Goal: Task Accomplishment & Management: Use online tool/utility

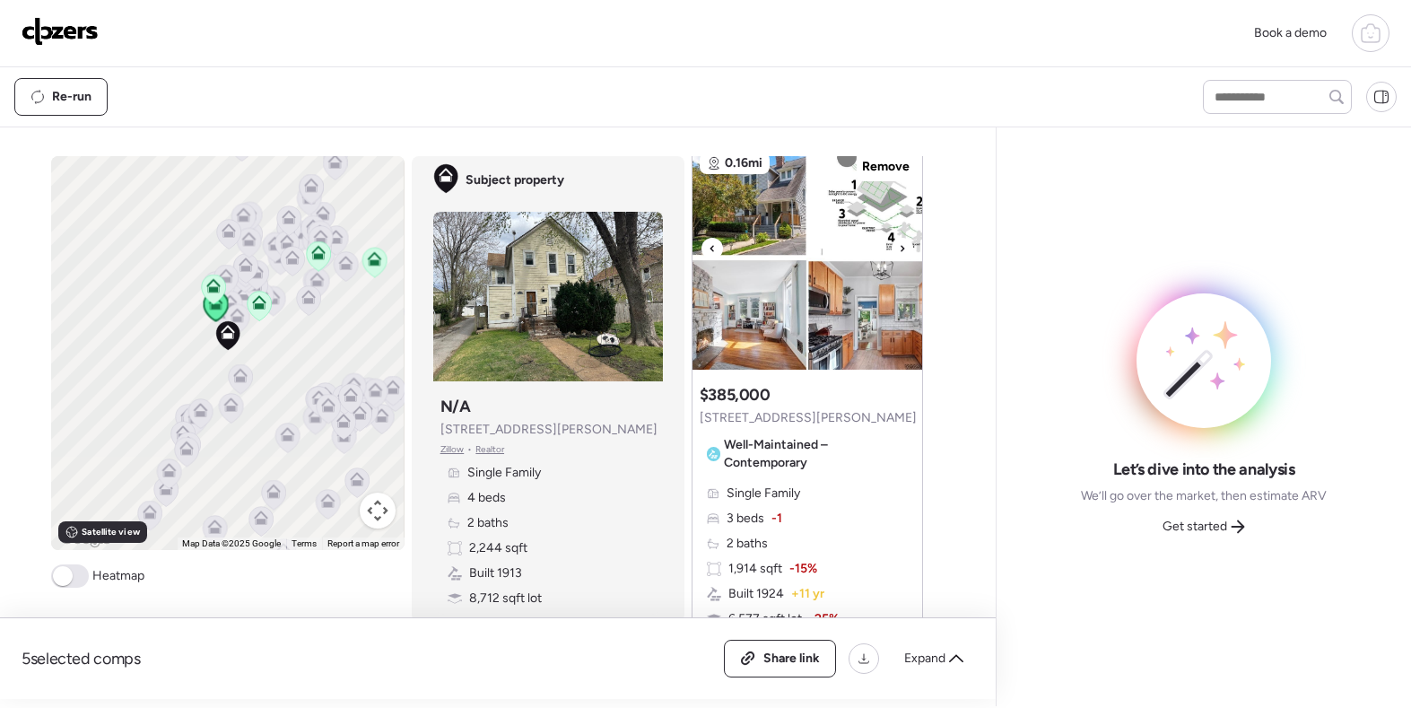
scroll to position [72, 0]
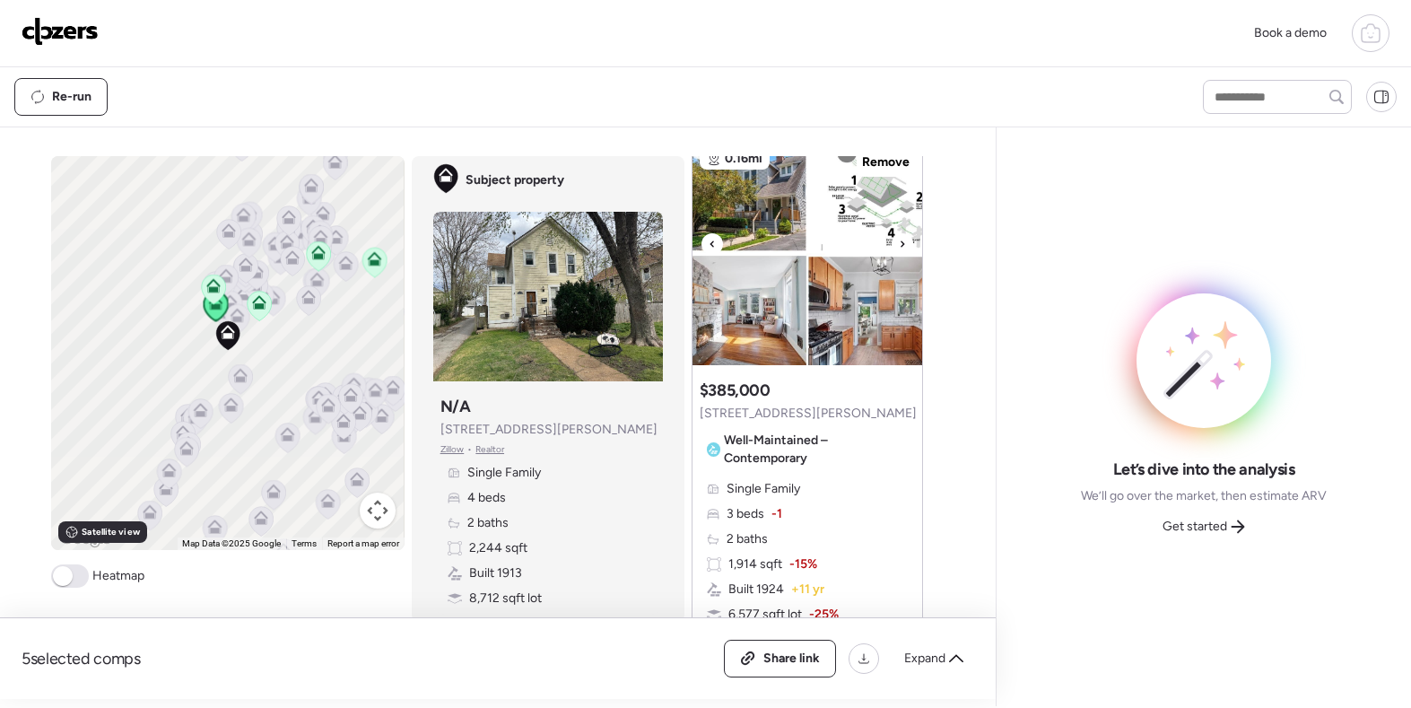
click at [893, 247] on div at bounding box center [903, 244] width 22 height 22
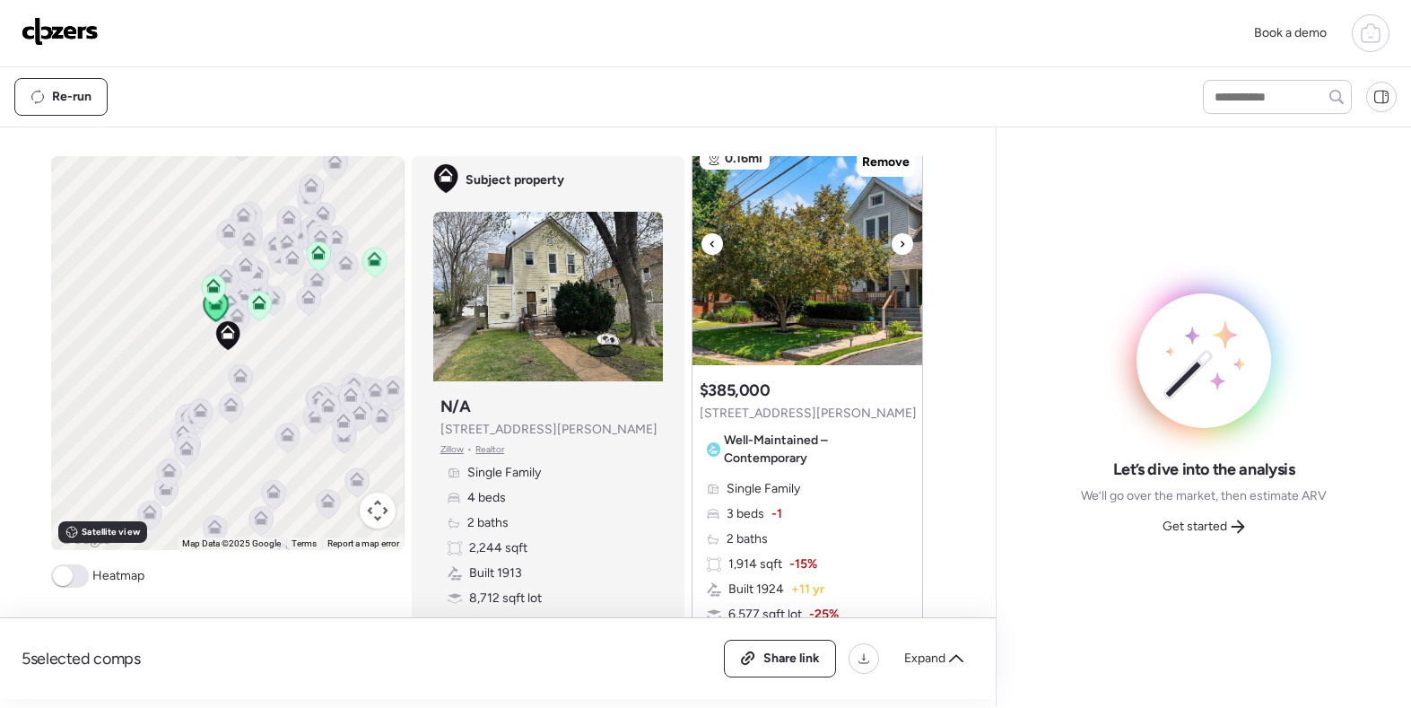
click at [893, 247] on div at bounding box center [903, 244] width 22 height 22
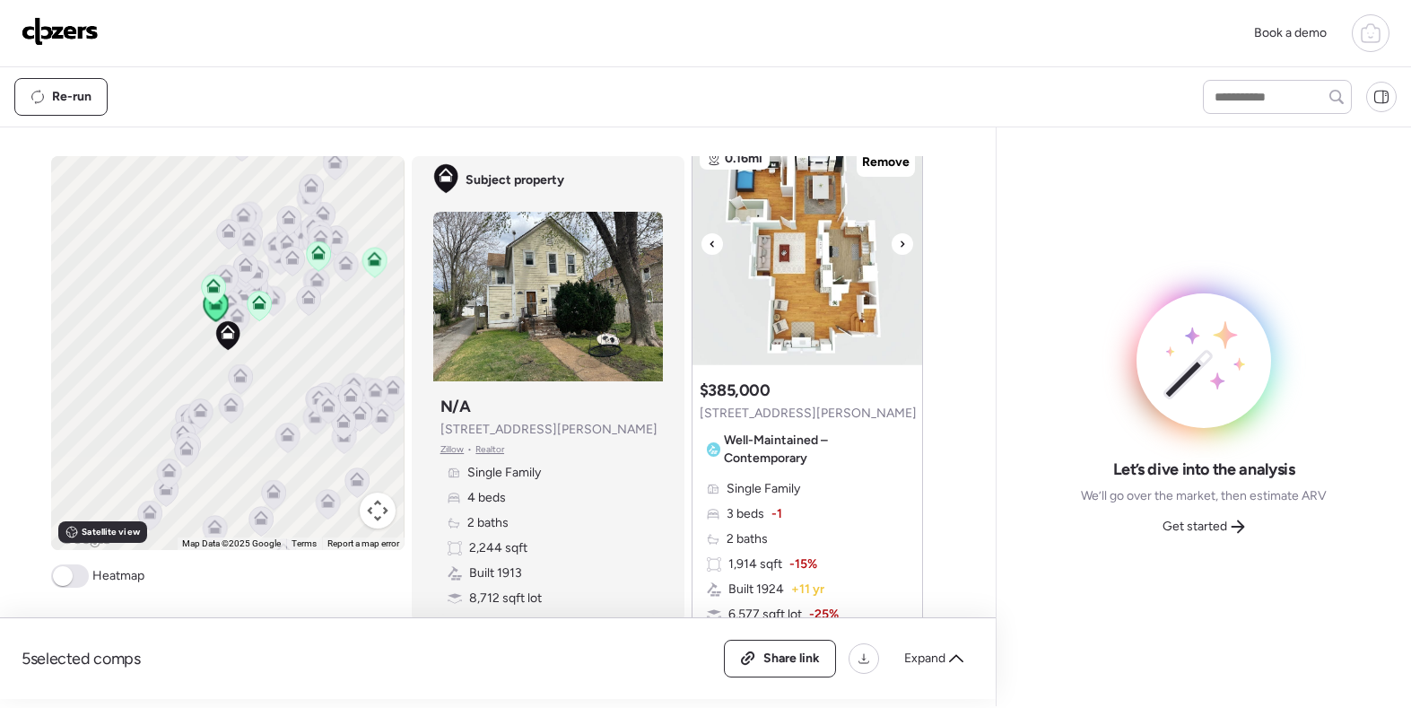
click at [893, 247] on div at bounding box center [903, 244] width 22 height 22
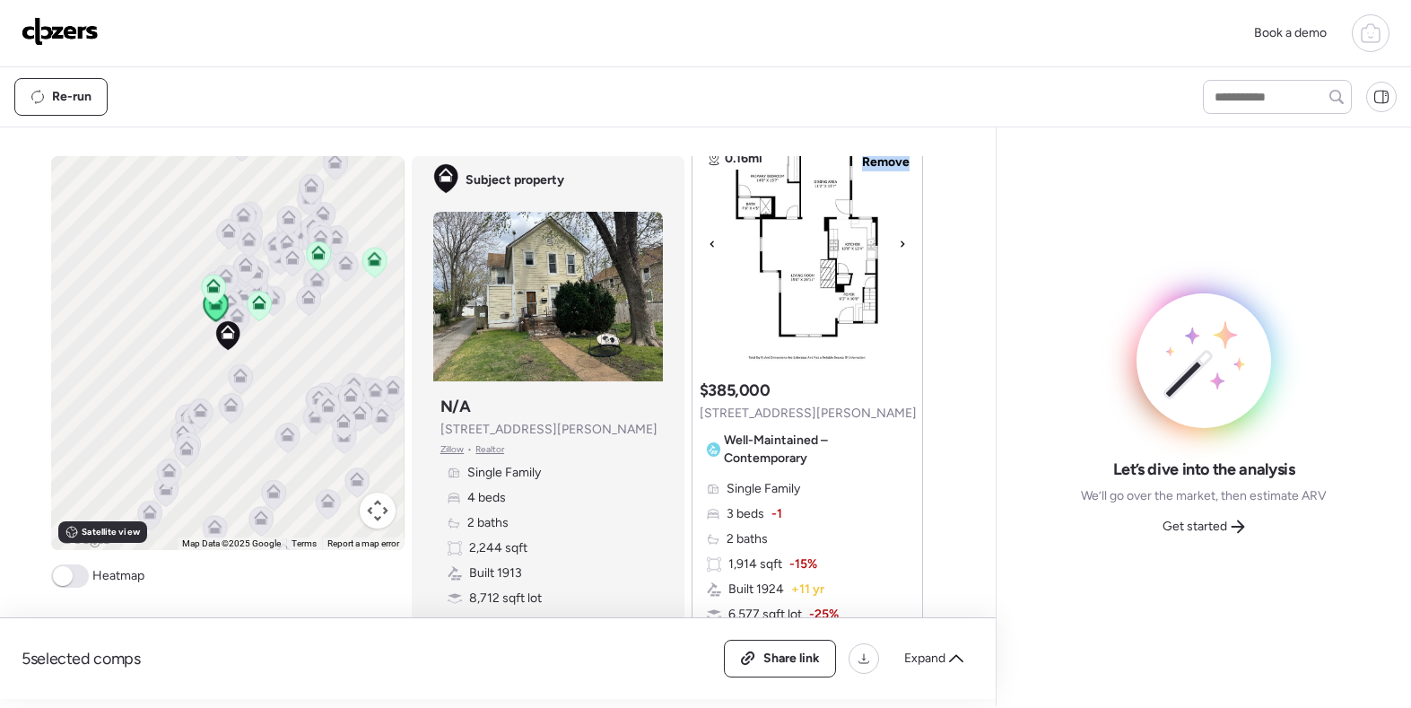
click at [893, 247] on div at bounding box center [903, 244] width 22 height 22
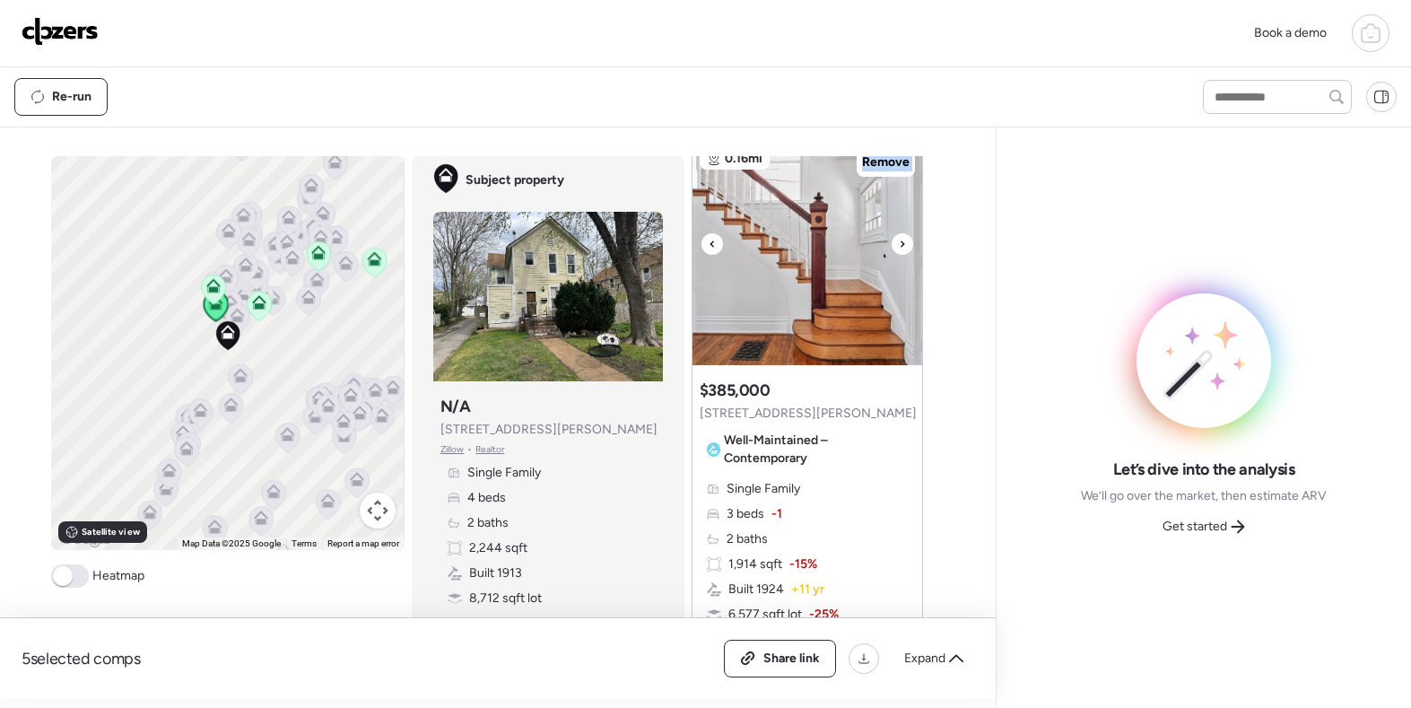
click at [893, 247] on div at bounding box center [903, 244] width 22 height 22
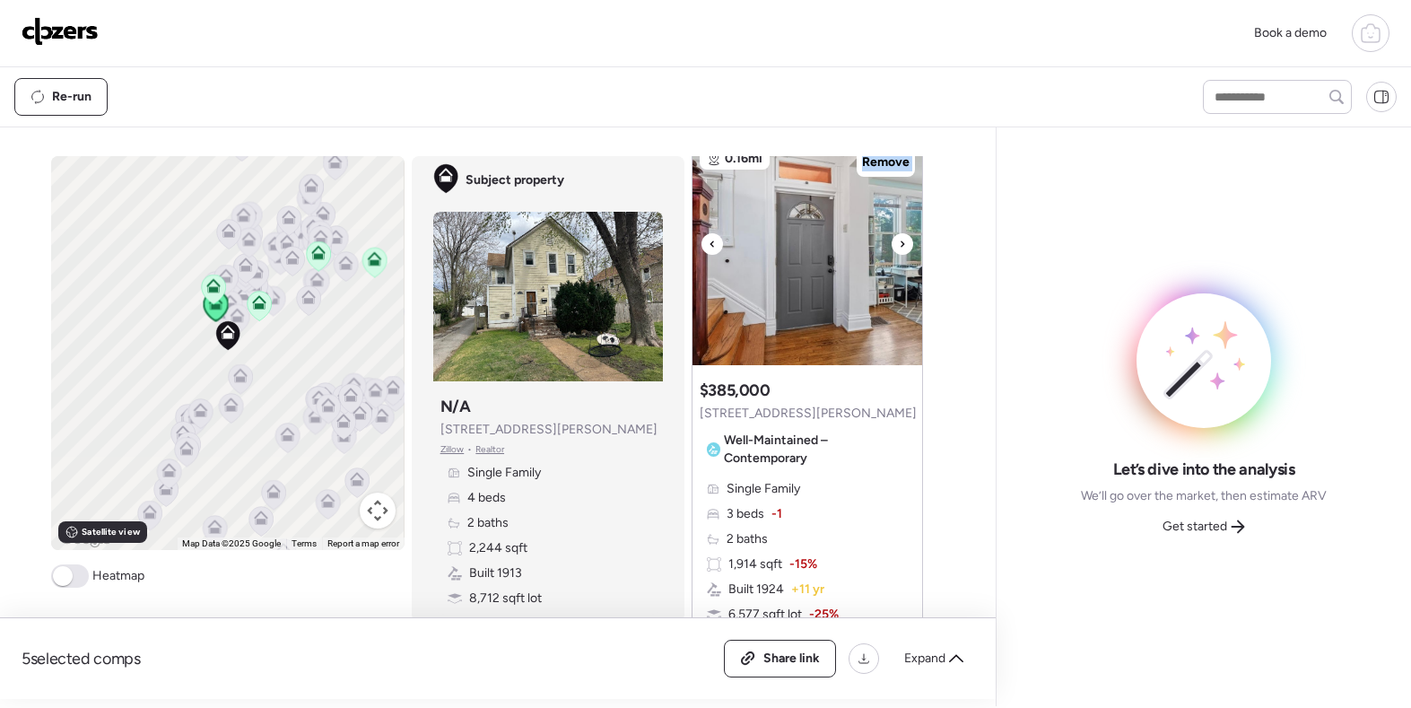
click at [893, 247] on div at bounding box center [903, 244] width 22 height 22
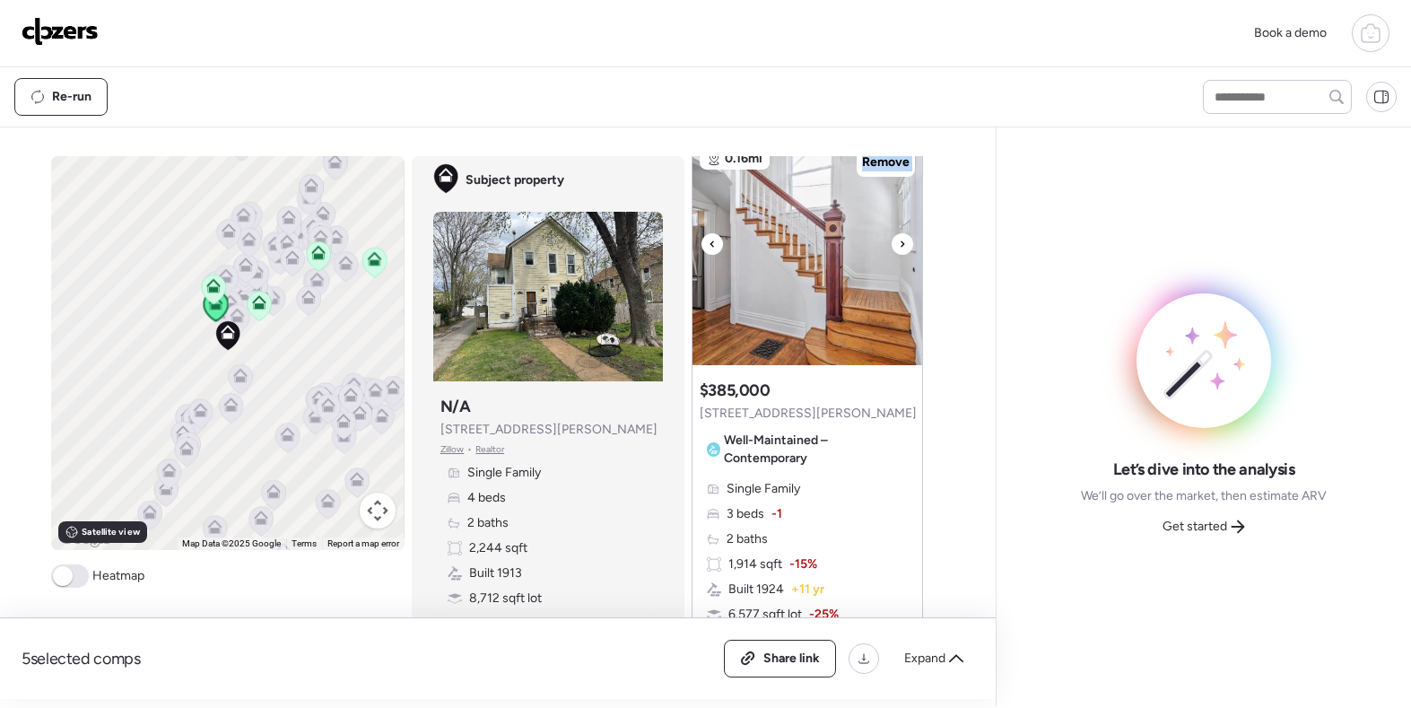
click at [893, 247] on div at bounding box center [903, 244] width 22 height 22
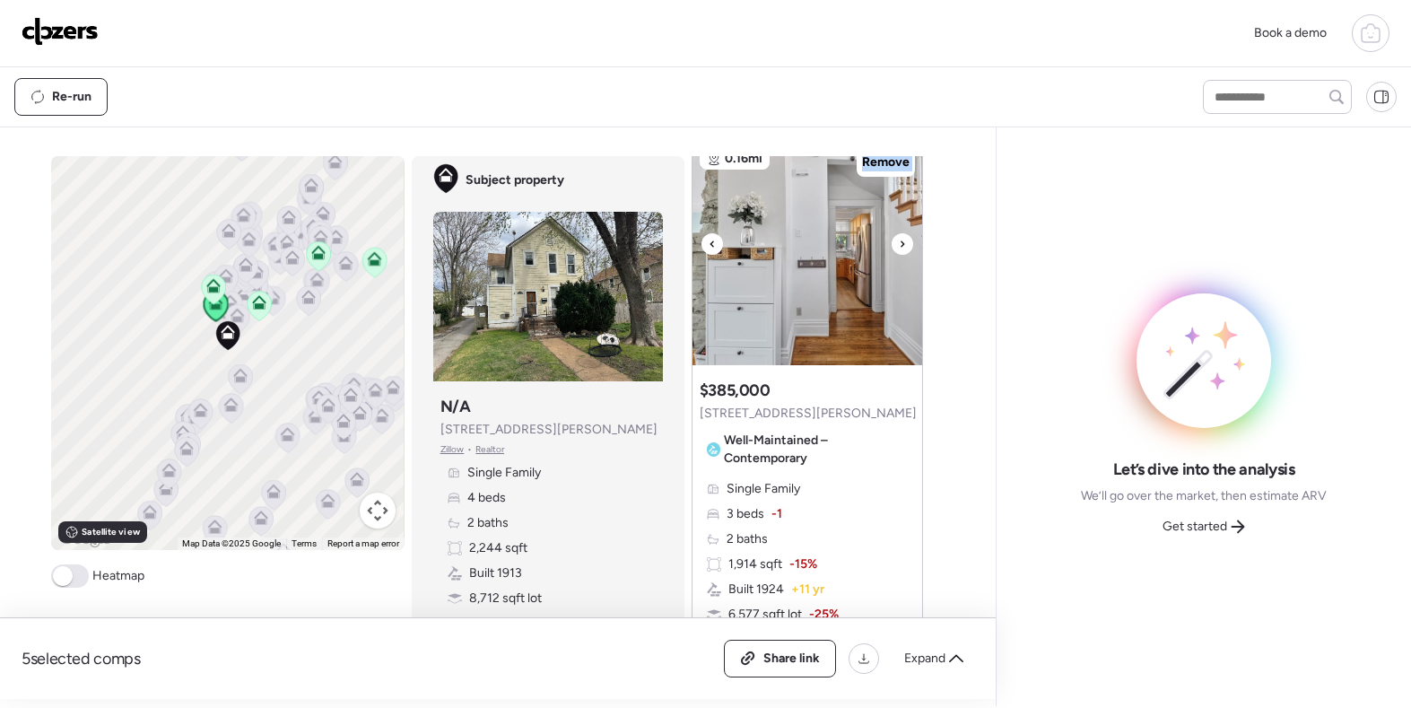
click at [893, 247] on div at bounding box center [903, 244] width 22 height 22
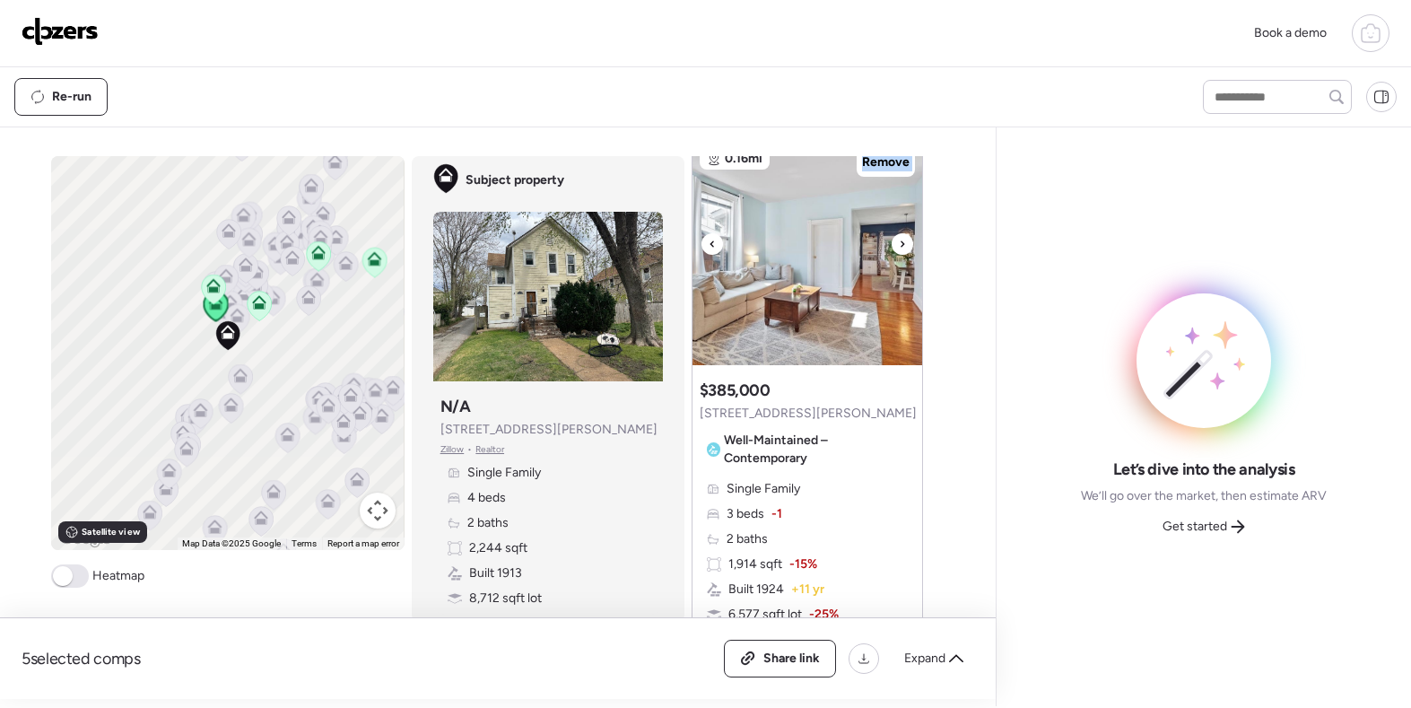
click at [893, 247] on div at bounding box center [903, 244] width 22 height 22
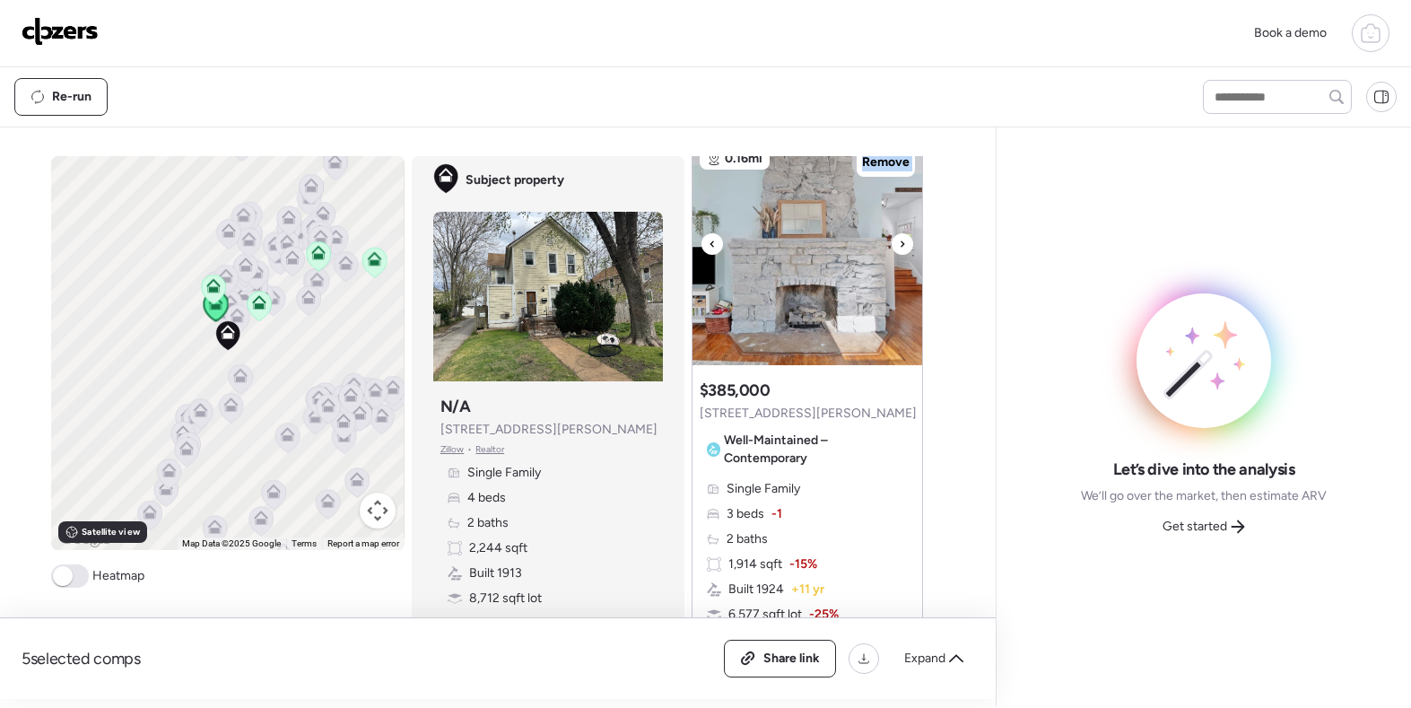
click at [893, 247] on div at bounding box center [903, 244] width 22 height 22
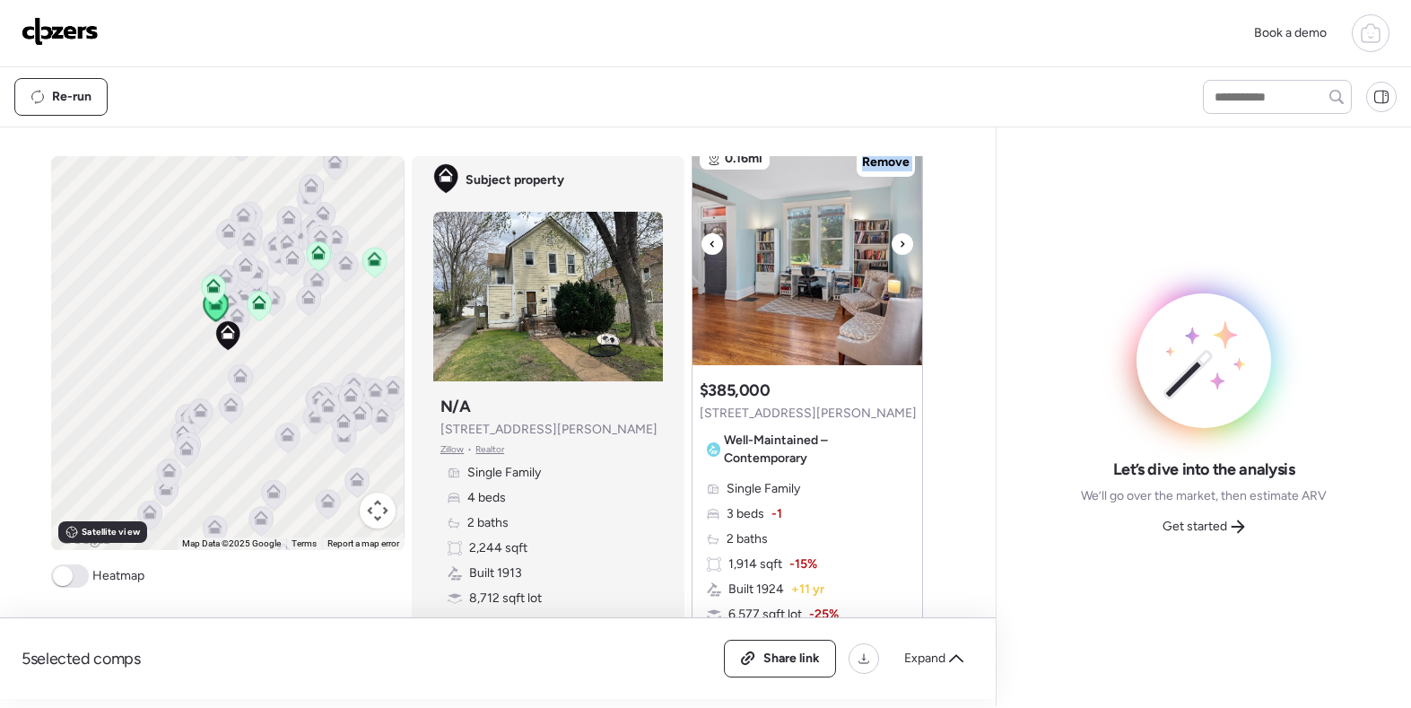
click at [893, 247] on div at bounding box center [903, 244] width 22 height 22
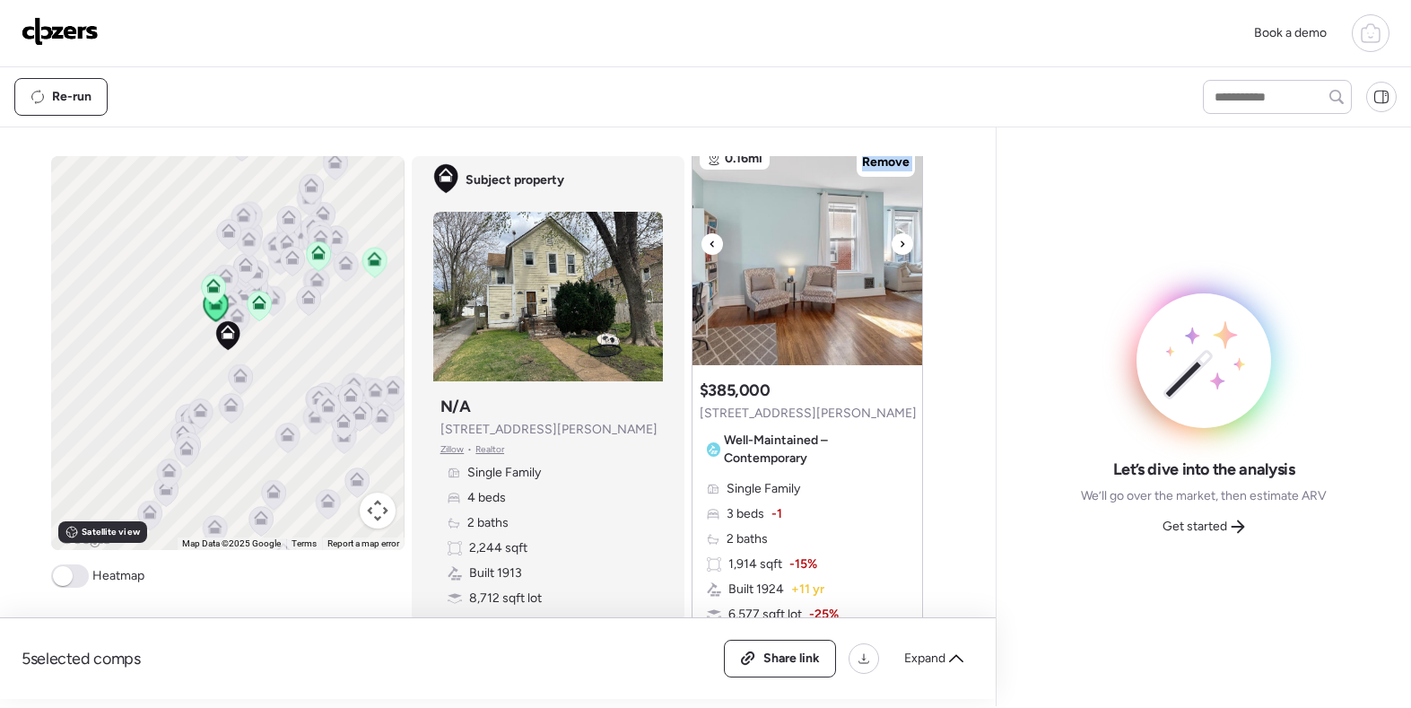
click at [893, 247] on div at bounding box center [903, 244] width 22 height 22
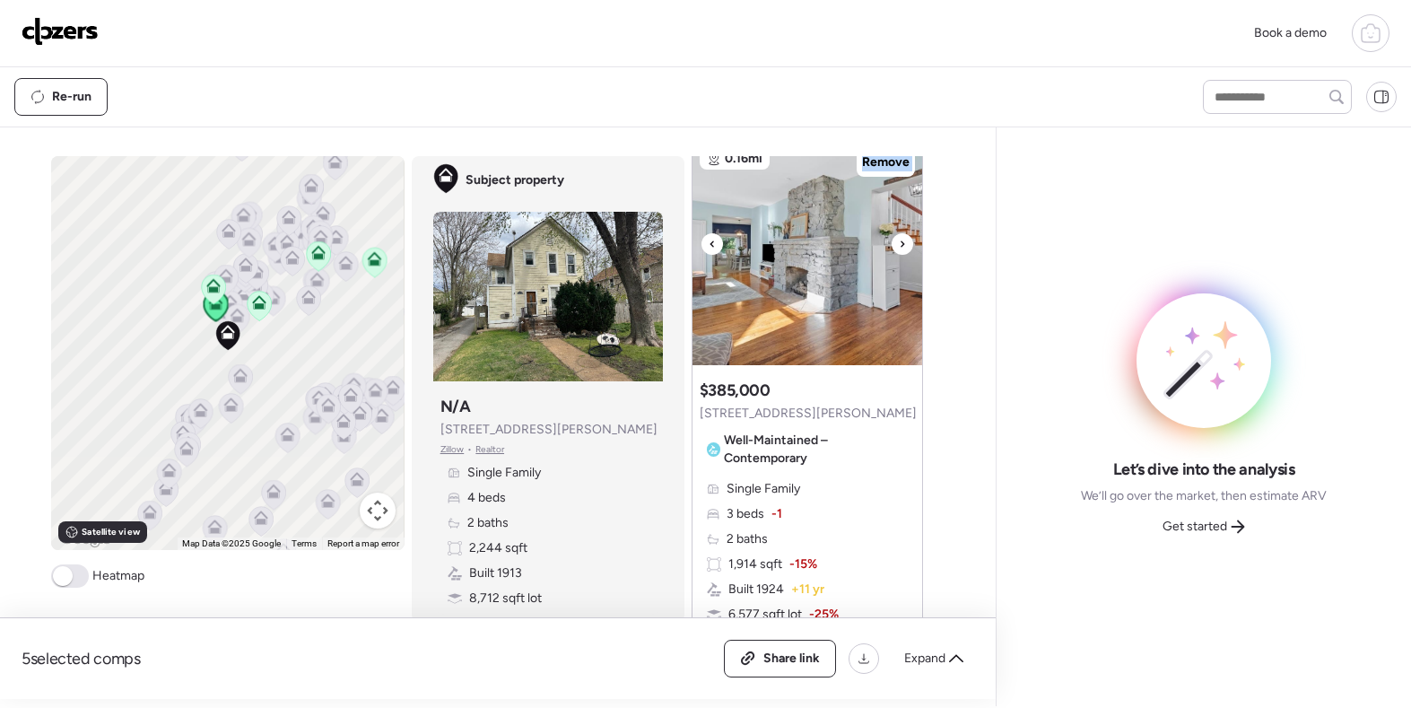
click at [893, 247] on div at bounding box center [903, 244] width 22 height 22
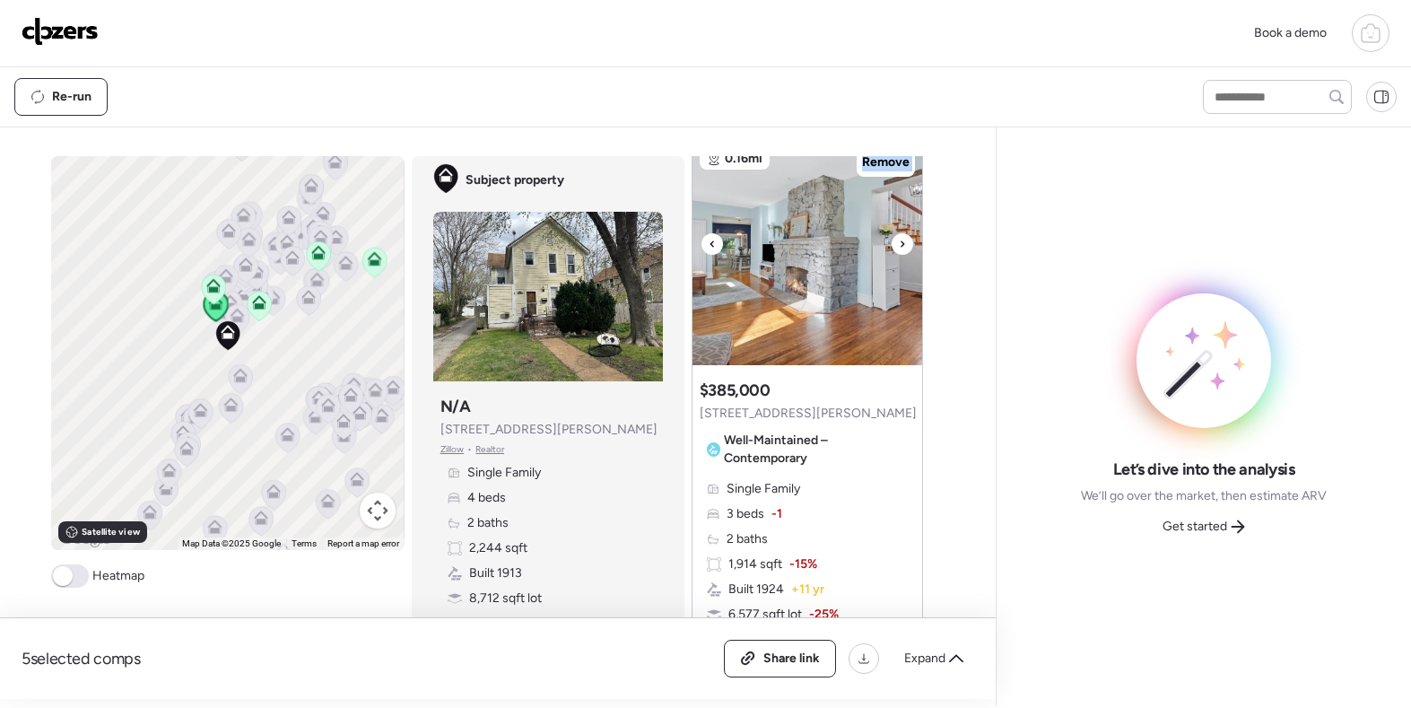
click at [893, 247] on div at bounding box center [903, 244] width 22 height 22
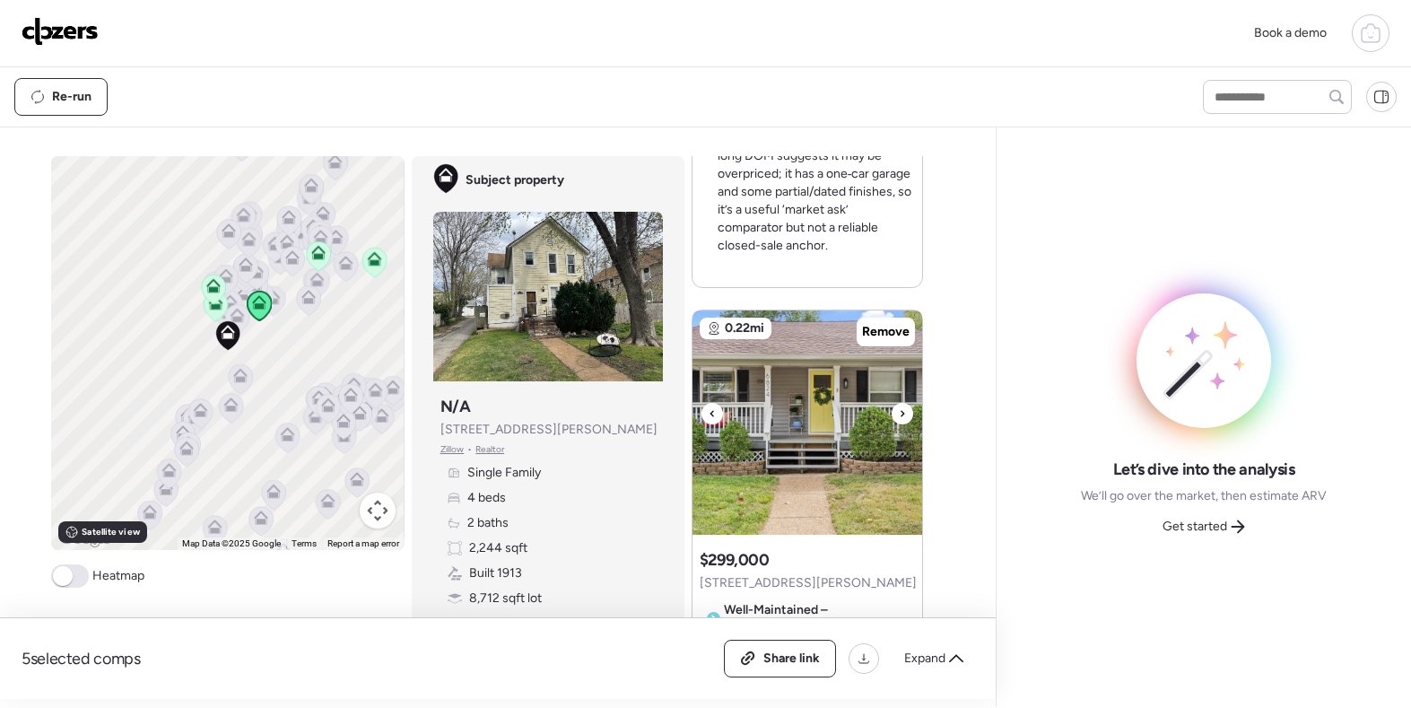
scroll to position [754, 0]
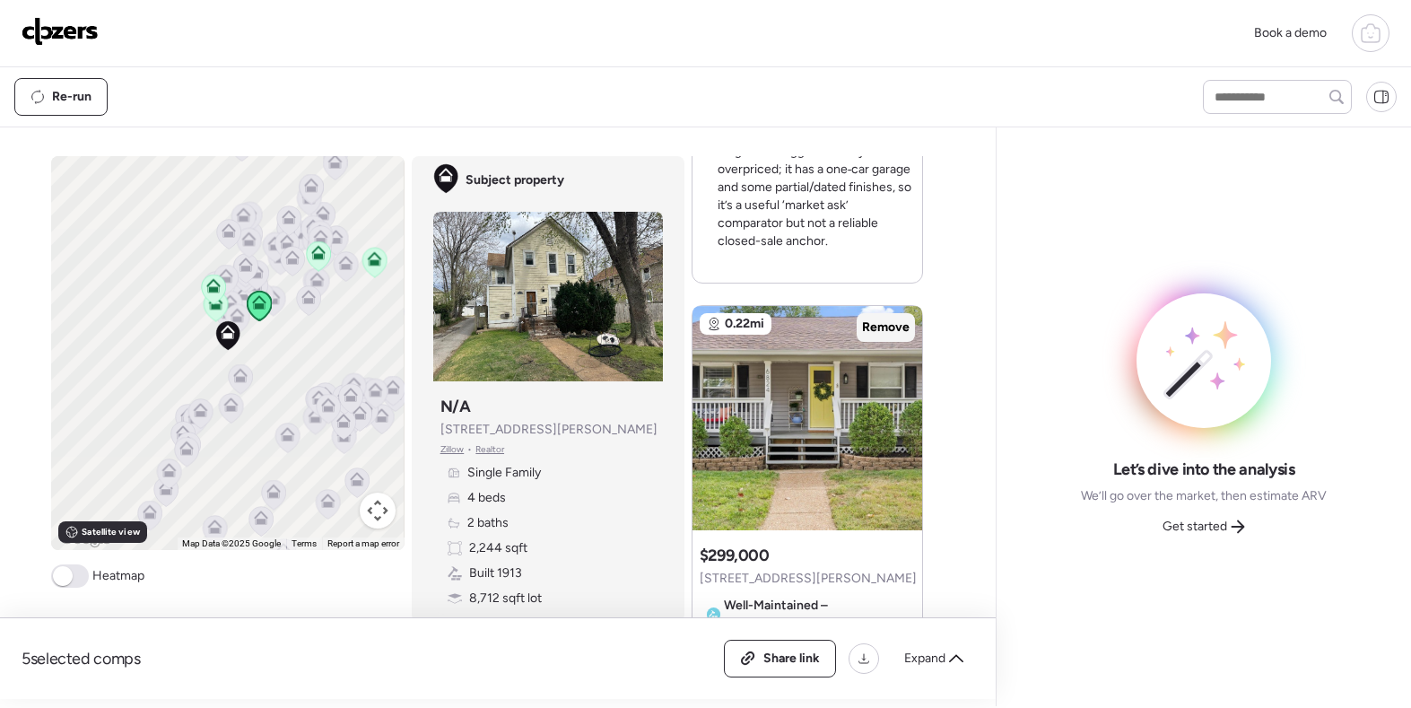
click at [889, 337] on div "Remove" at bounding box center [886, 327] width 58 height 29
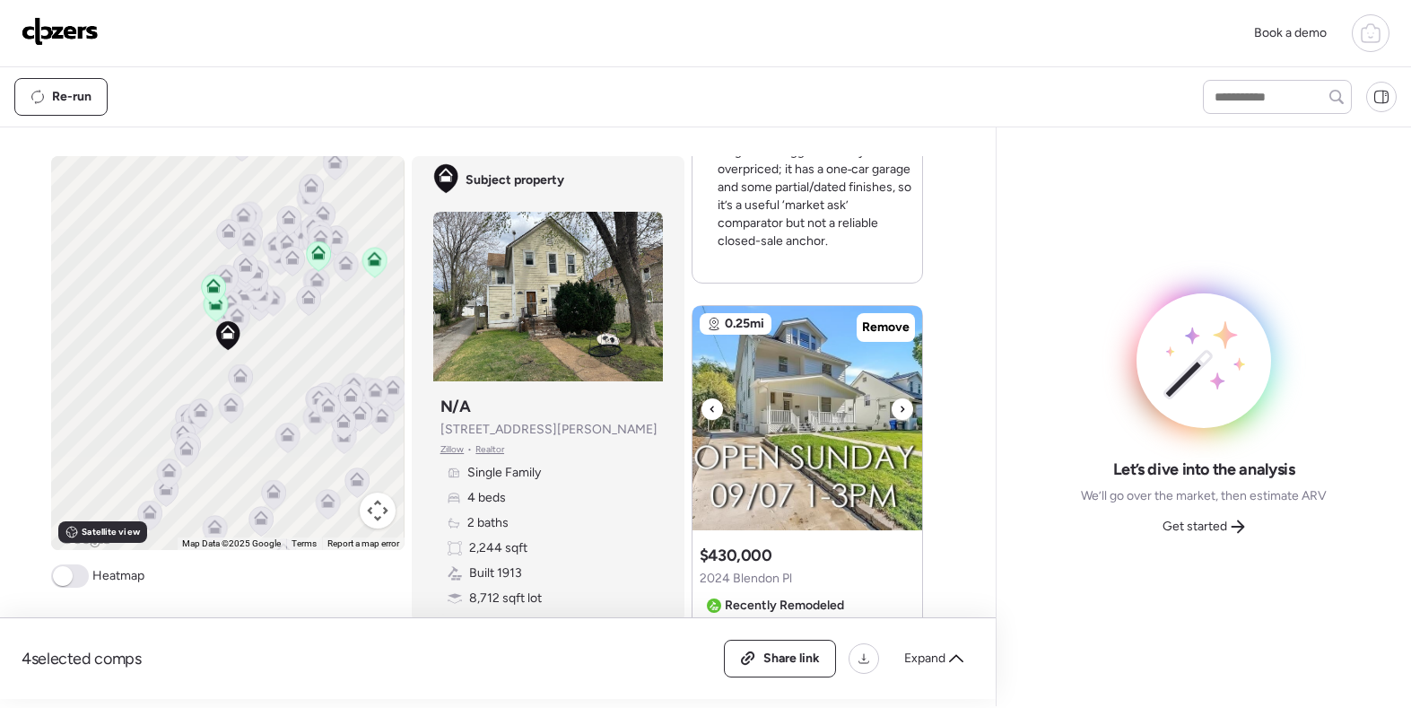
scroll to position [771, 0]
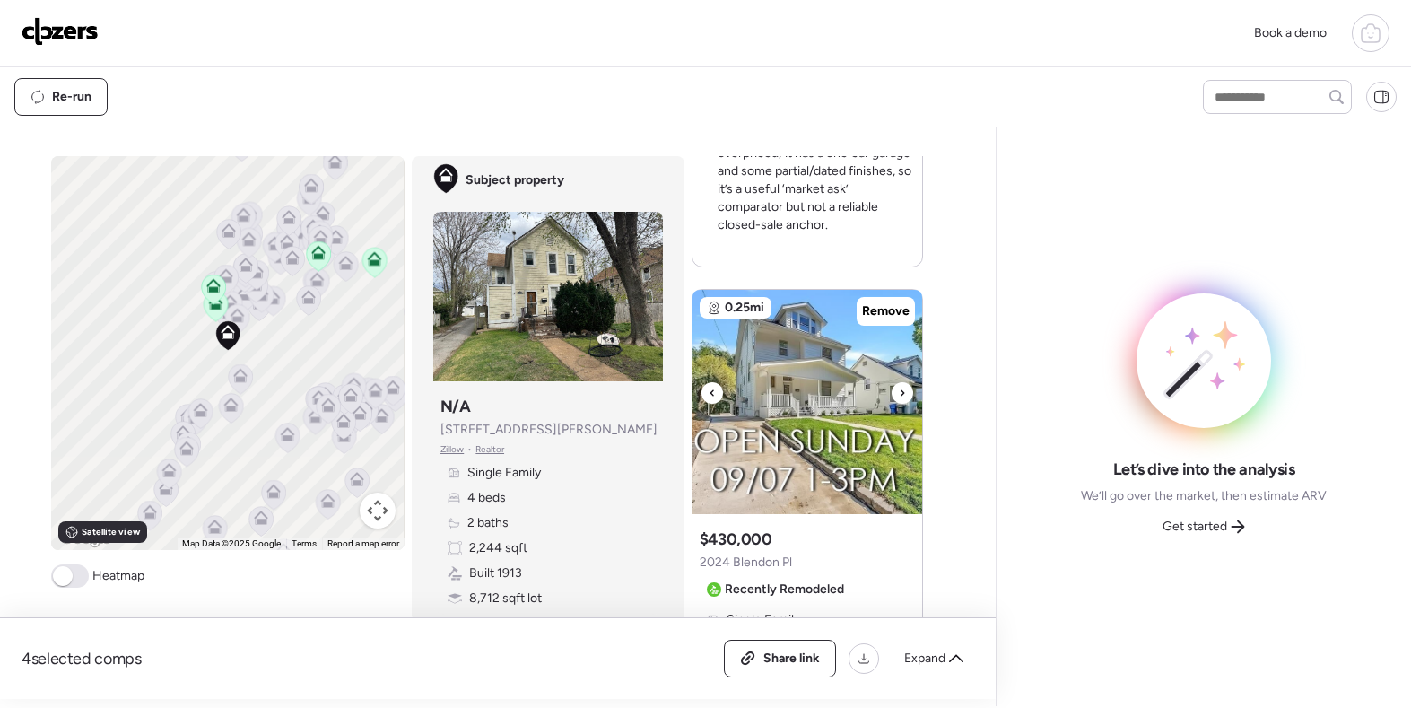
click at [901, 396] on icon at bounding box center [902, 393] width 7 height 22
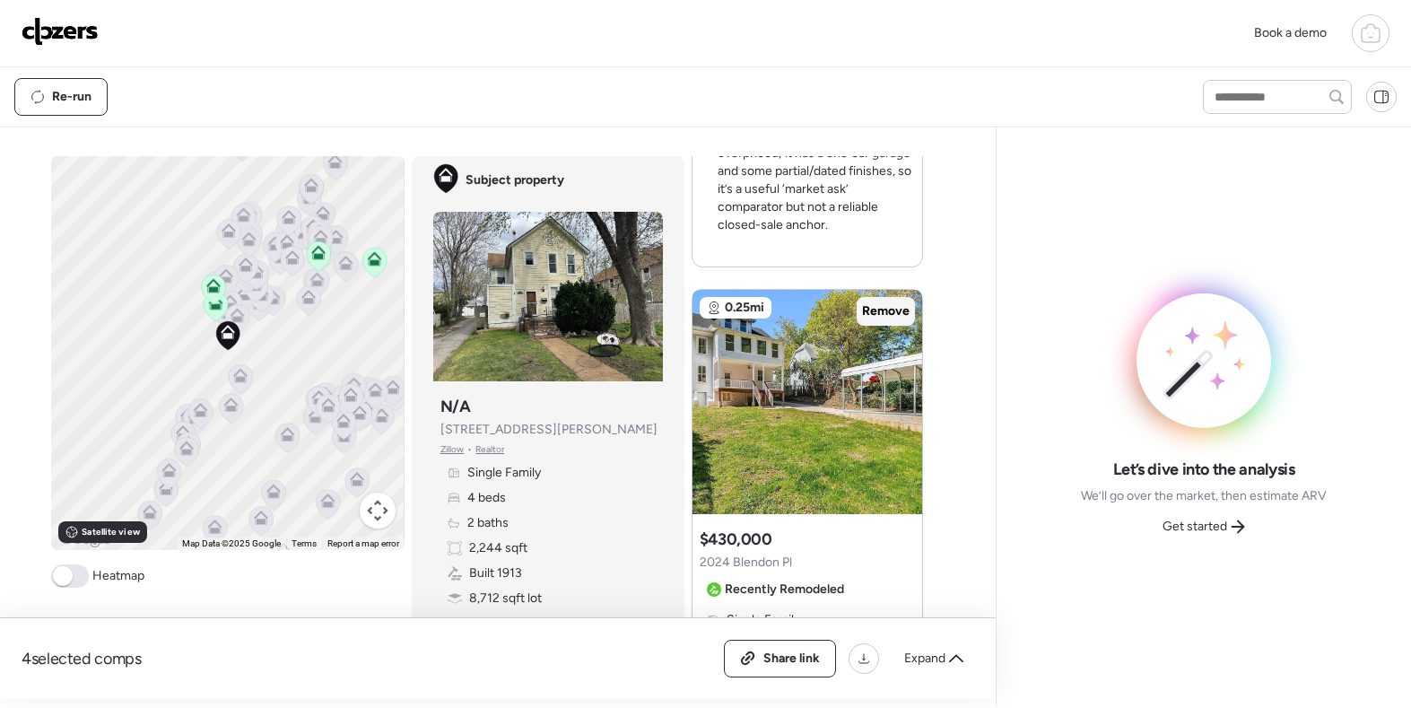
click at [895, 312] on span "Remove" at bounding box center [886, 311] width 48 height 18
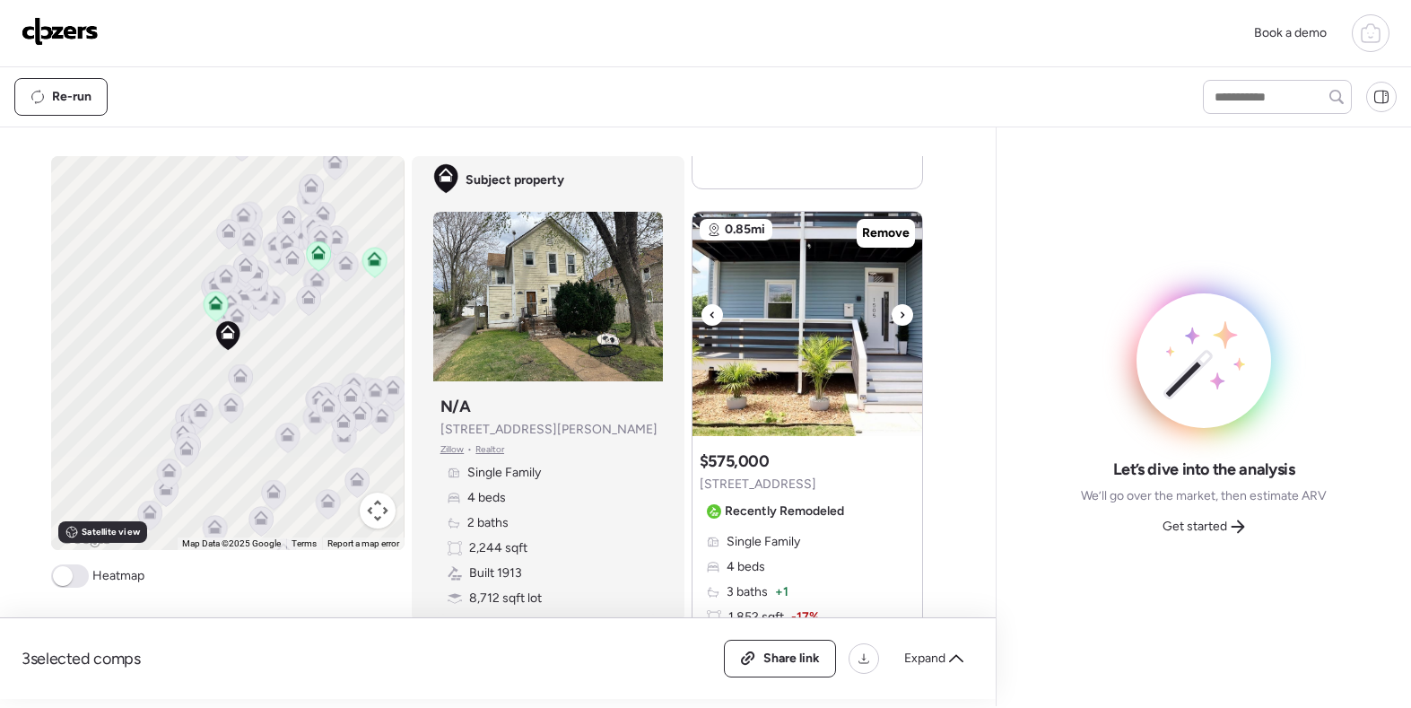
scroll to position [857, 0]
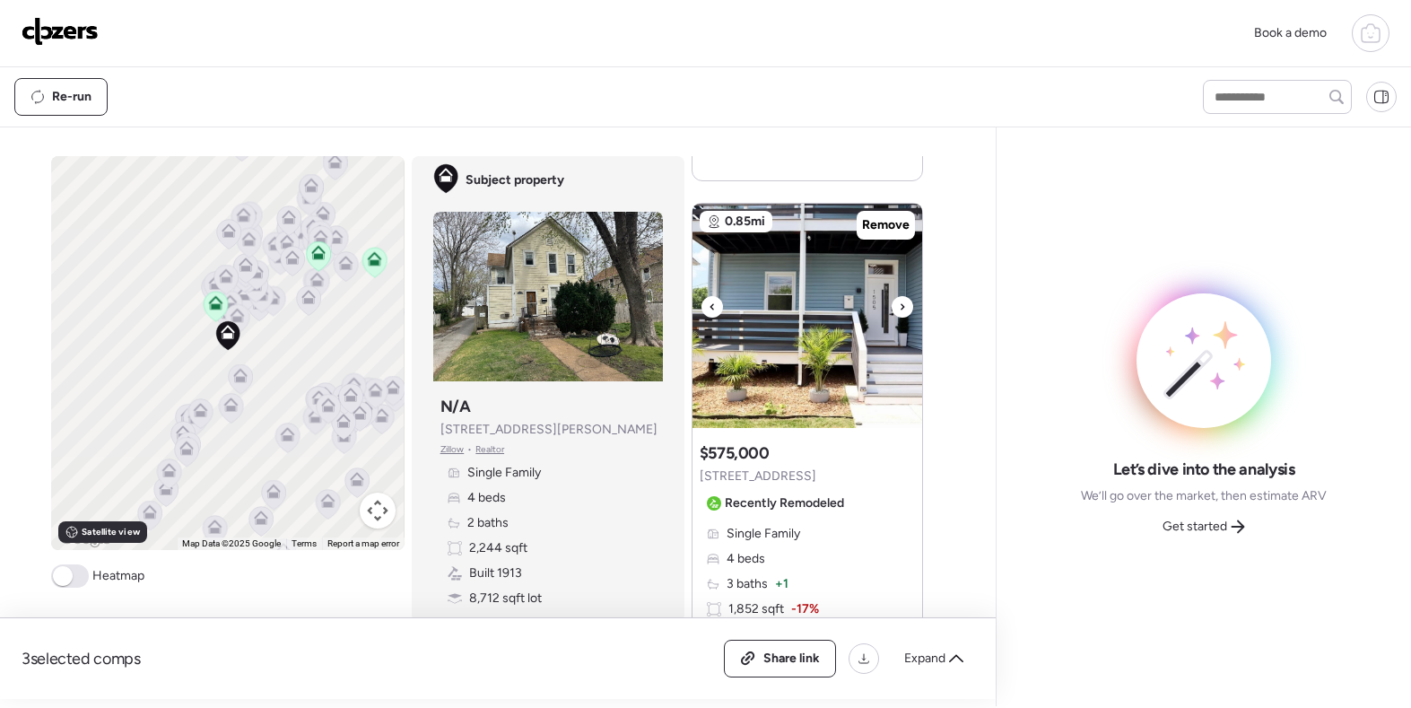
click at [901, 304] on icon at bounding box center [902, 307] width 7 height 22
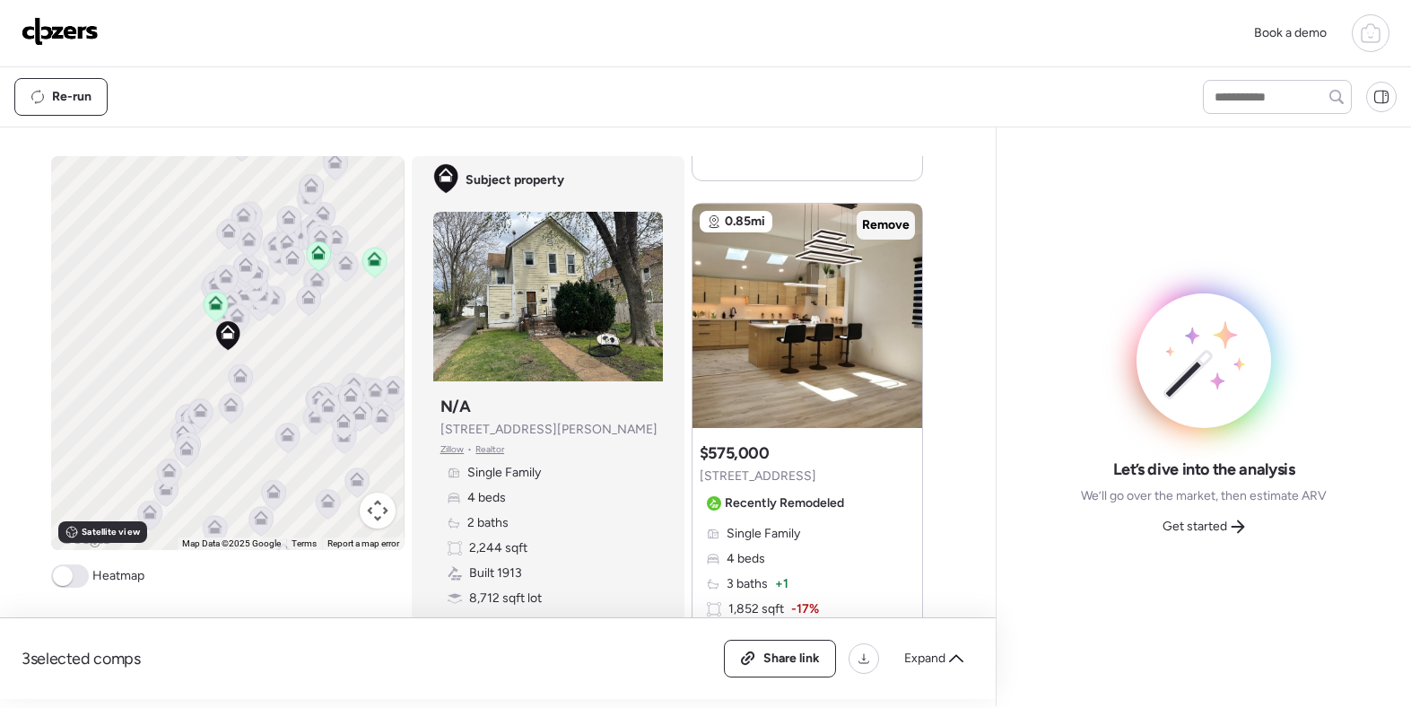
click at [896, 231] on span "Remove" at bounding box center [886, 225] width 48 height 18
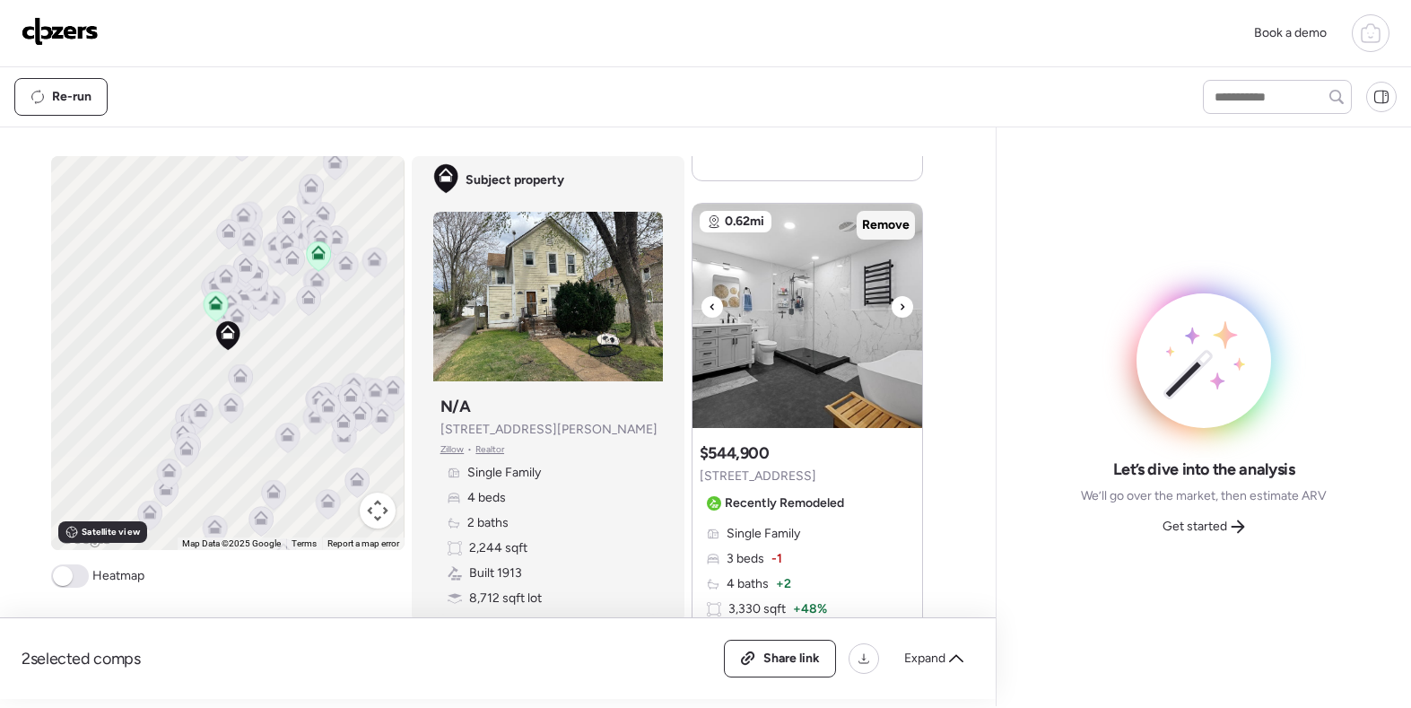
click at [892, 229] on span "Remove" at bounding box center [886, 225] width 48 height 18
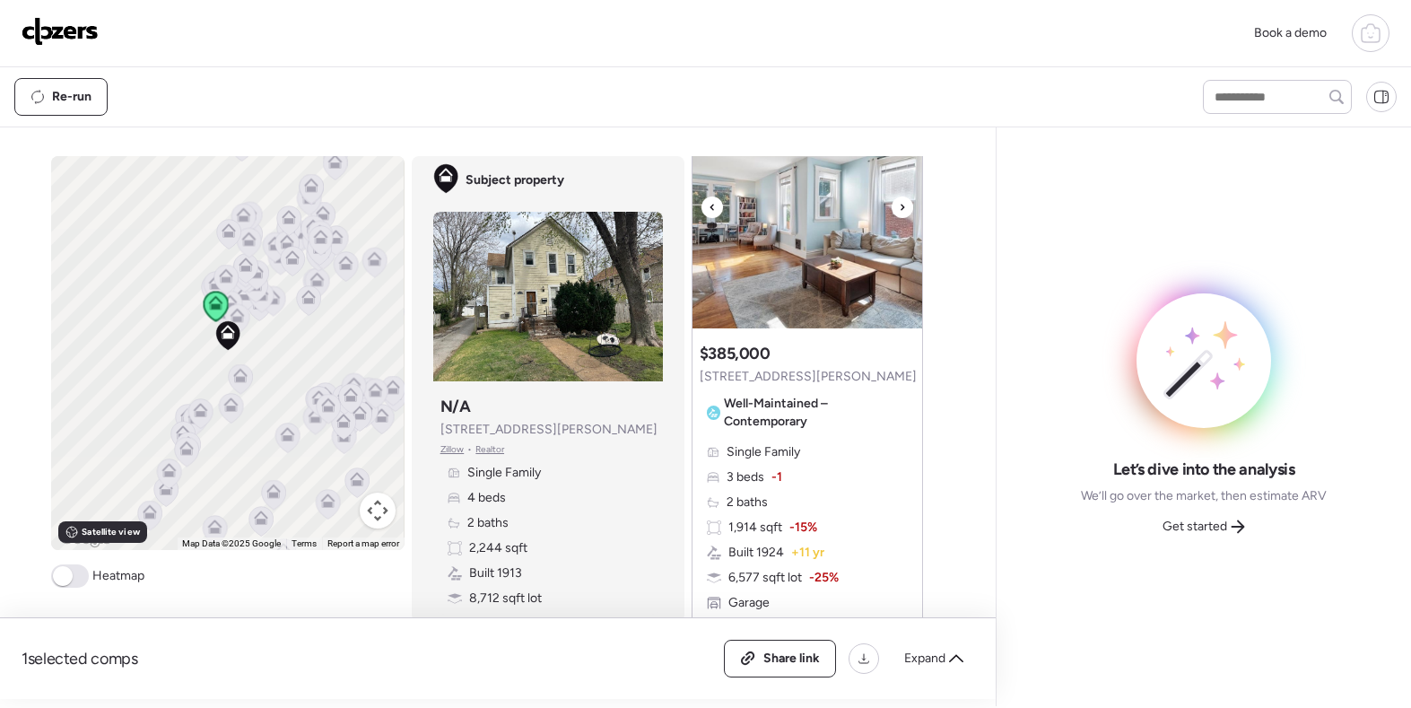
scroll to position [0, 0]
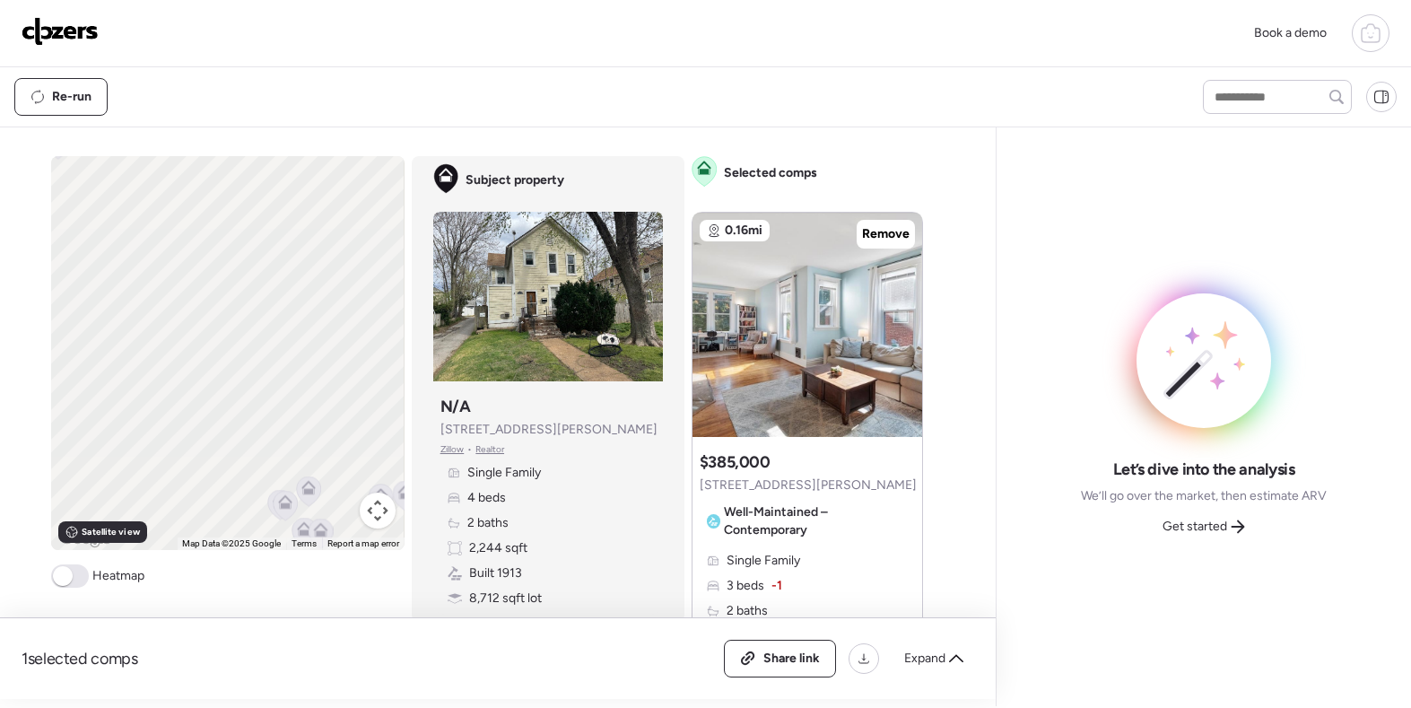
drag, startPoint x: 166, startPoint y: 292, endPoint x: 398, endPoint y: 333, distance: 236.0
click at [401, 334] on div "To activate drag with keyboard, press Alt + Enter. Once in keyboard drag state,…" at bounding box center [227, 353] width 353 height 394
click at [199, 237] on icon at bounding box center [197, 235] width 14 height 14
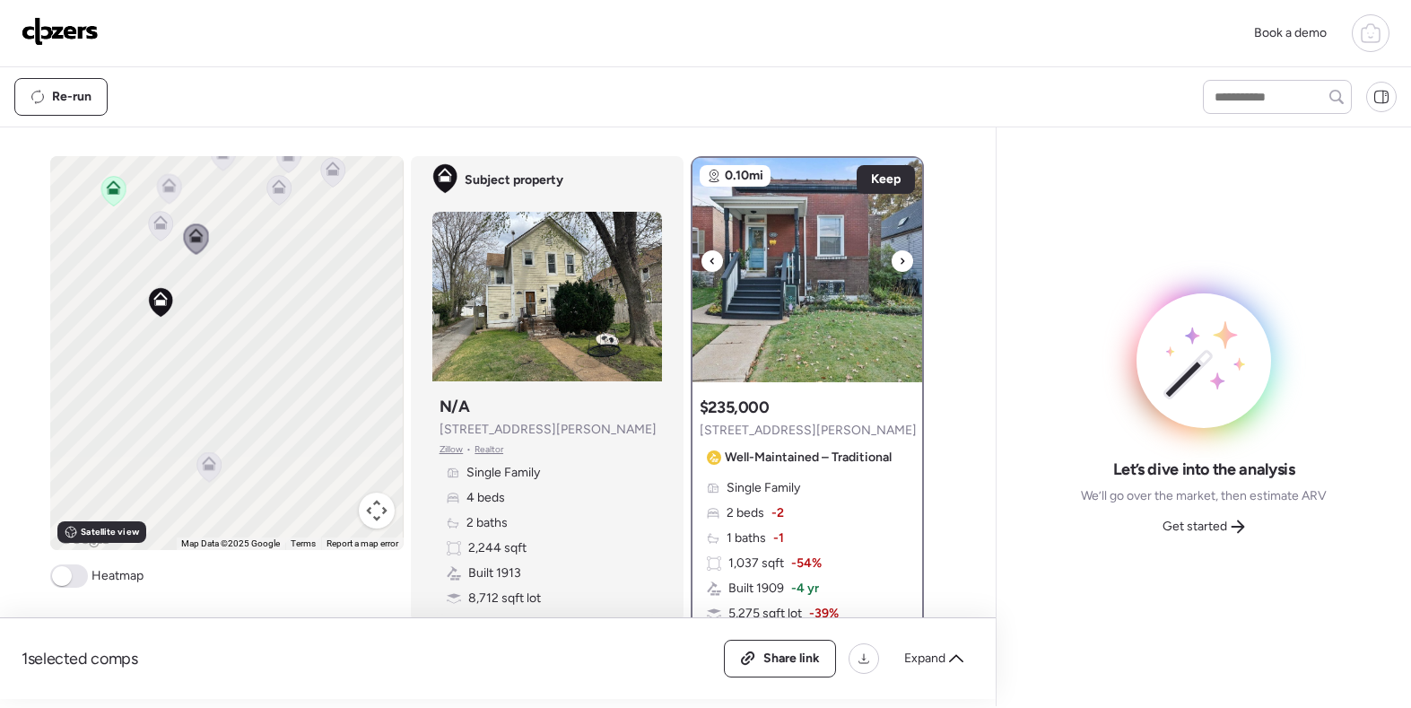
click at [902, 266] on icon at bounding box center [902, 261] width 7 height 22
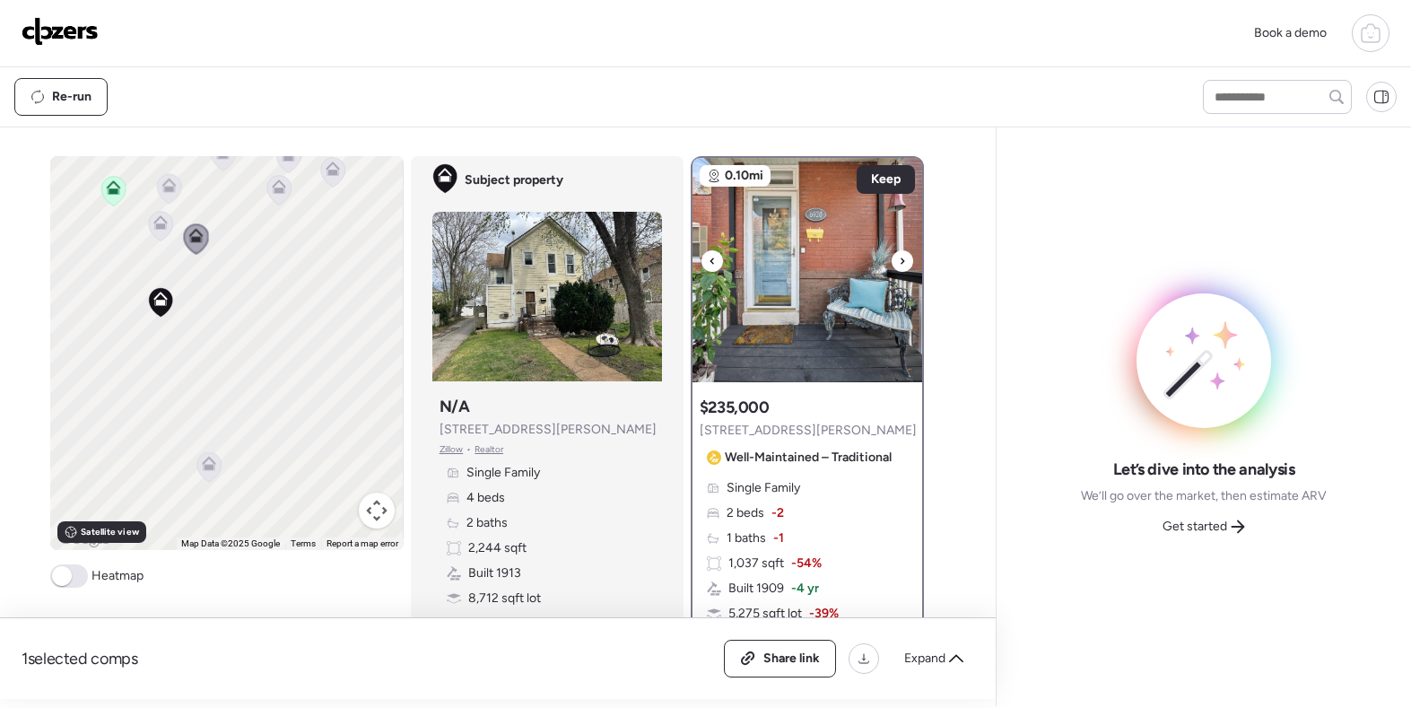
click at [902, 266] on icon at bounding box center [902, 261] width 7 height 22
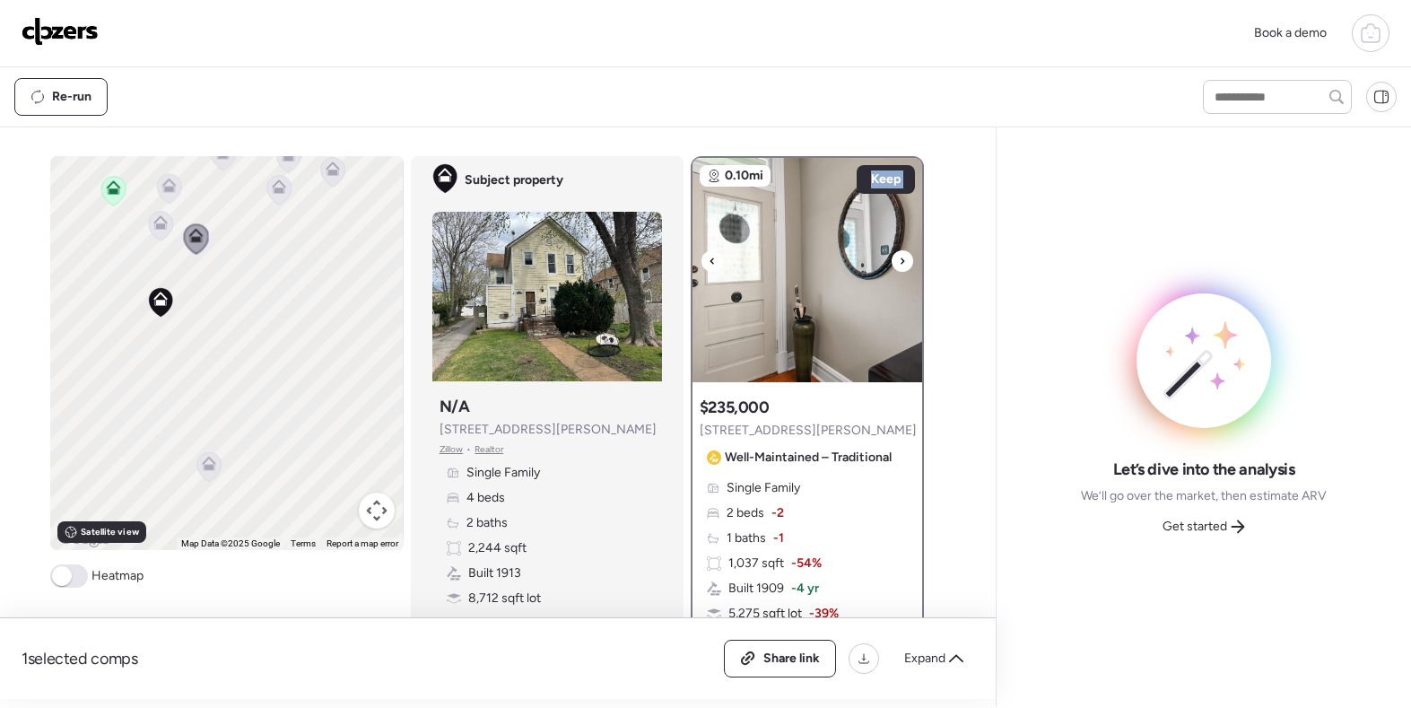
click at [902, 266] on icon at bounding box center [902, 261] width 7 height 22
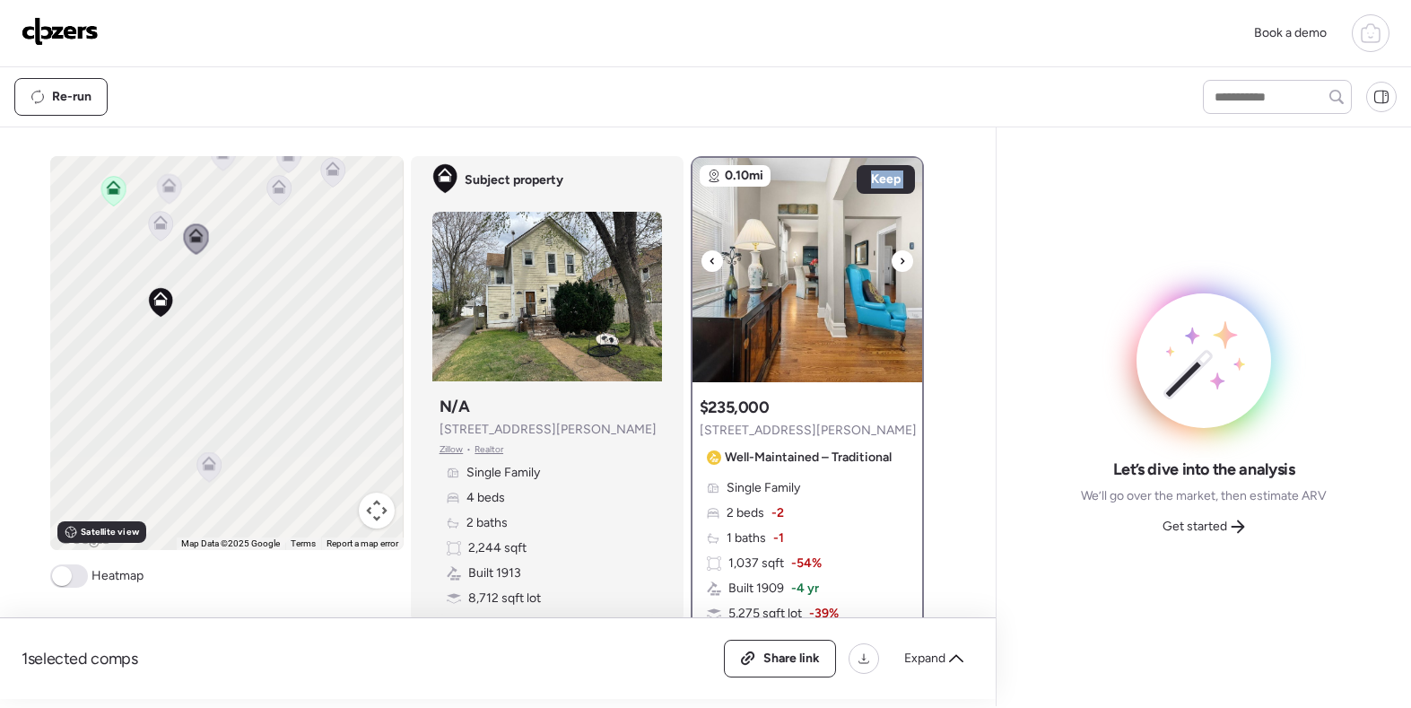
click at [902, 266] on icon at bounding box center [902, 261] width 7 height 22
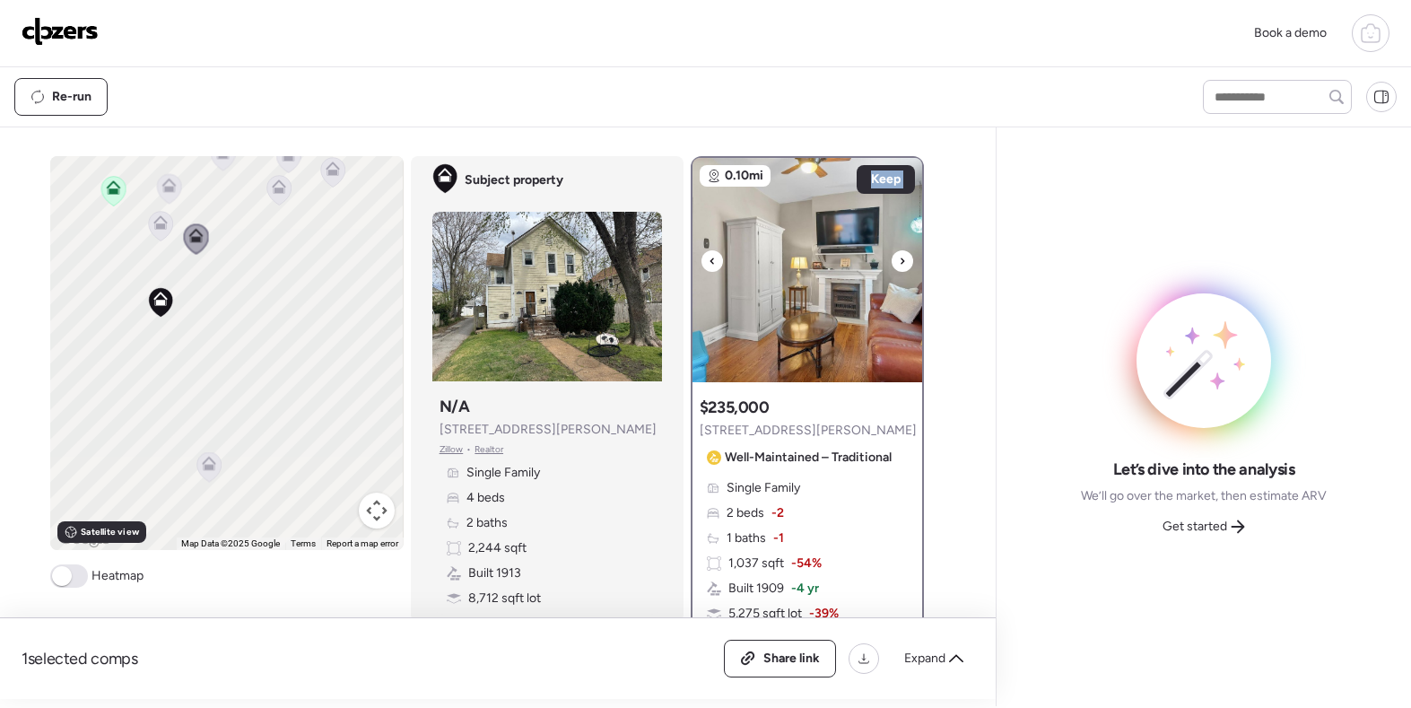
click at [902, 266] on icon at bounding box center [902, 261] width 7 height 22
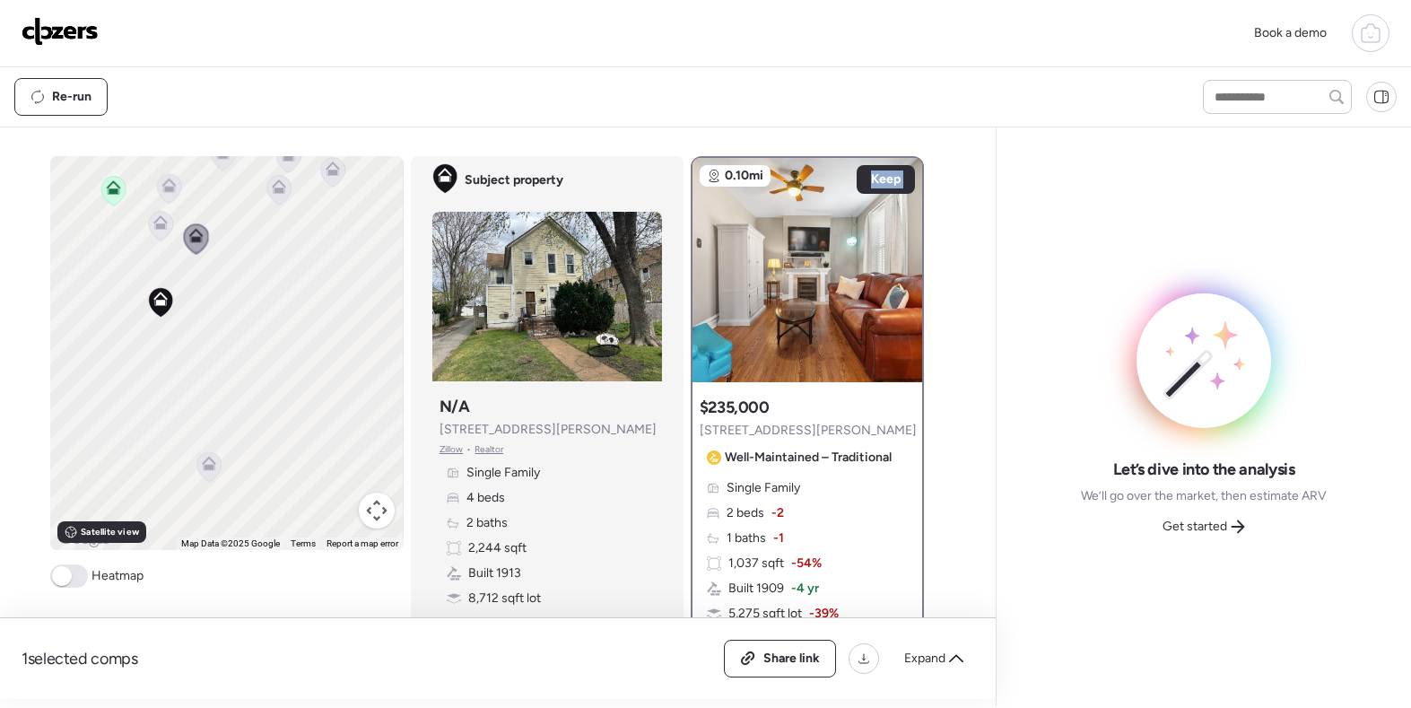
click at [167, 230] on icon at bounding box center [160, 222] width 14 height 14
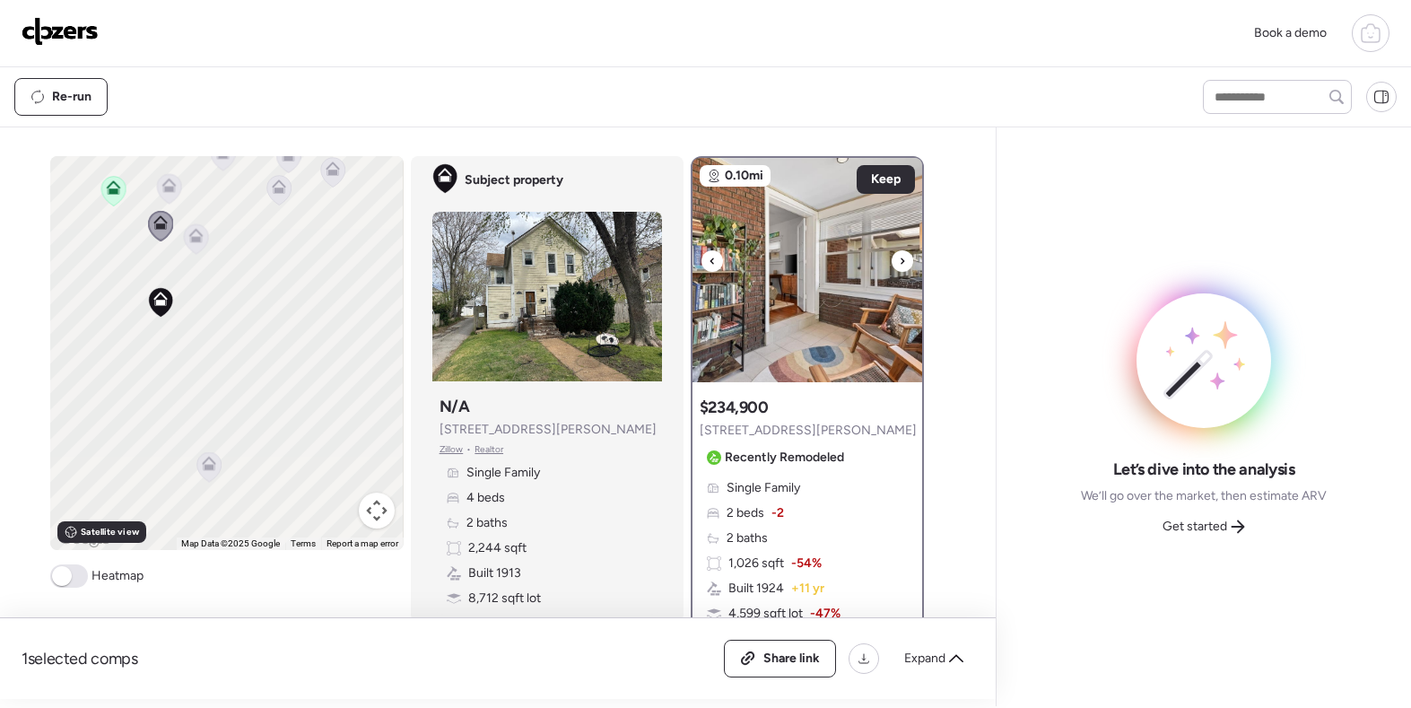
click at [901, 259] on icon at bounding box center [902, 261] width 7 height 22
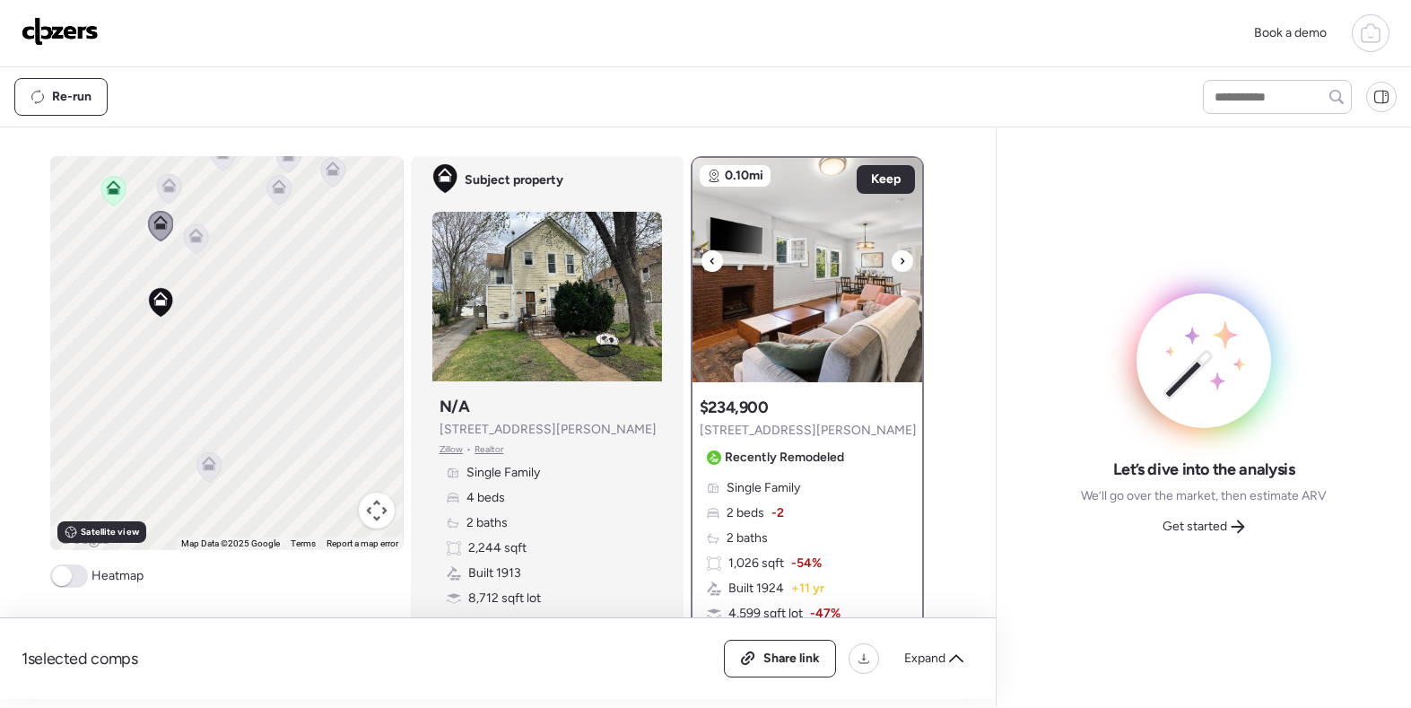
click at [901, 259] on icon at bounding box center [902, 261] width 7 height 22
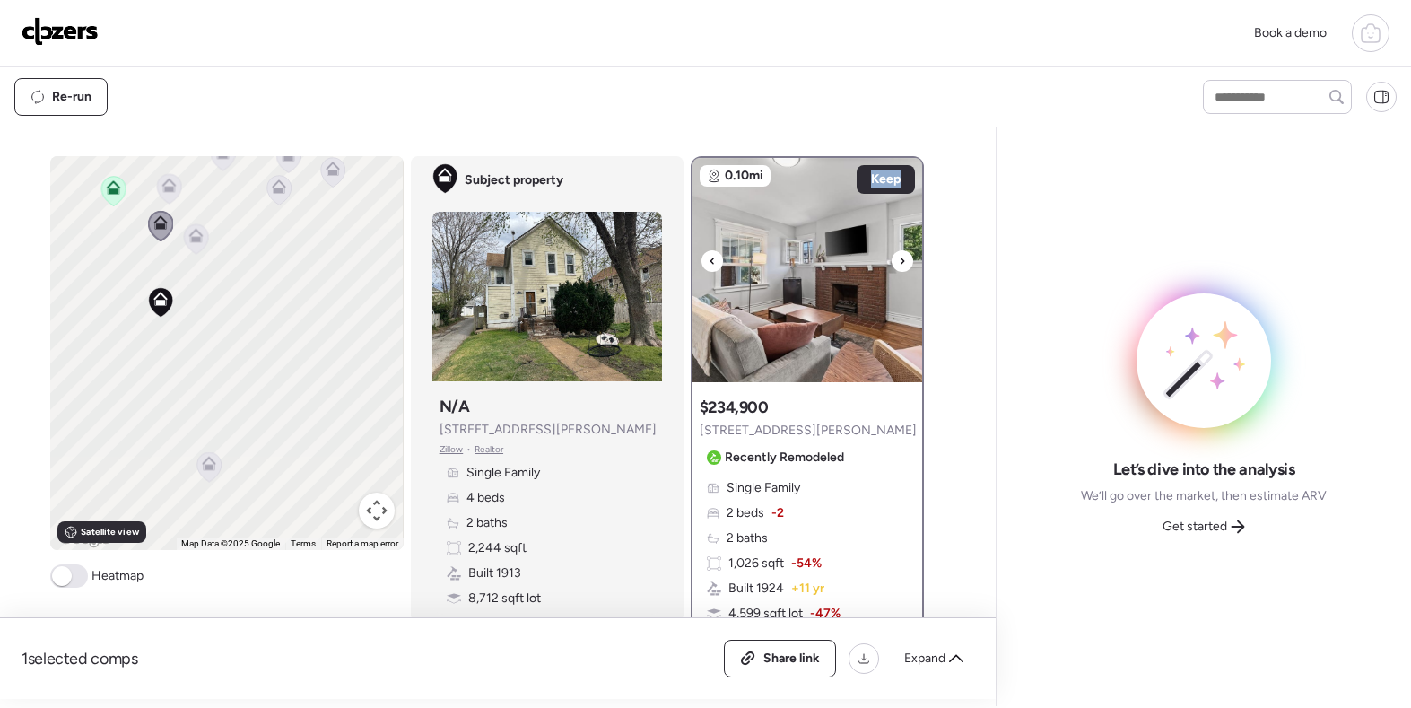
click at [901, 259] on icon at bounding box center [902, 261] width 7 height 22
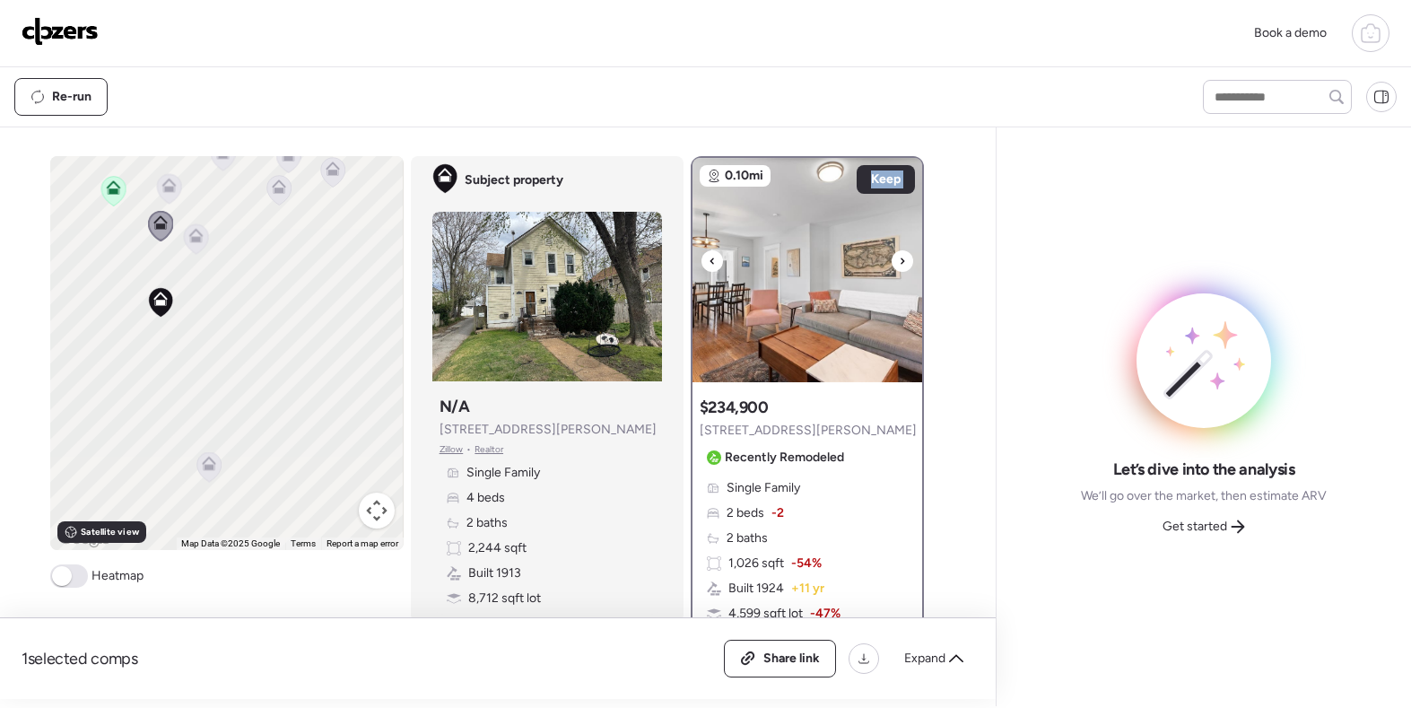
click at [901, 259] on icon at bounding box center [902, 261] width 7 height 22
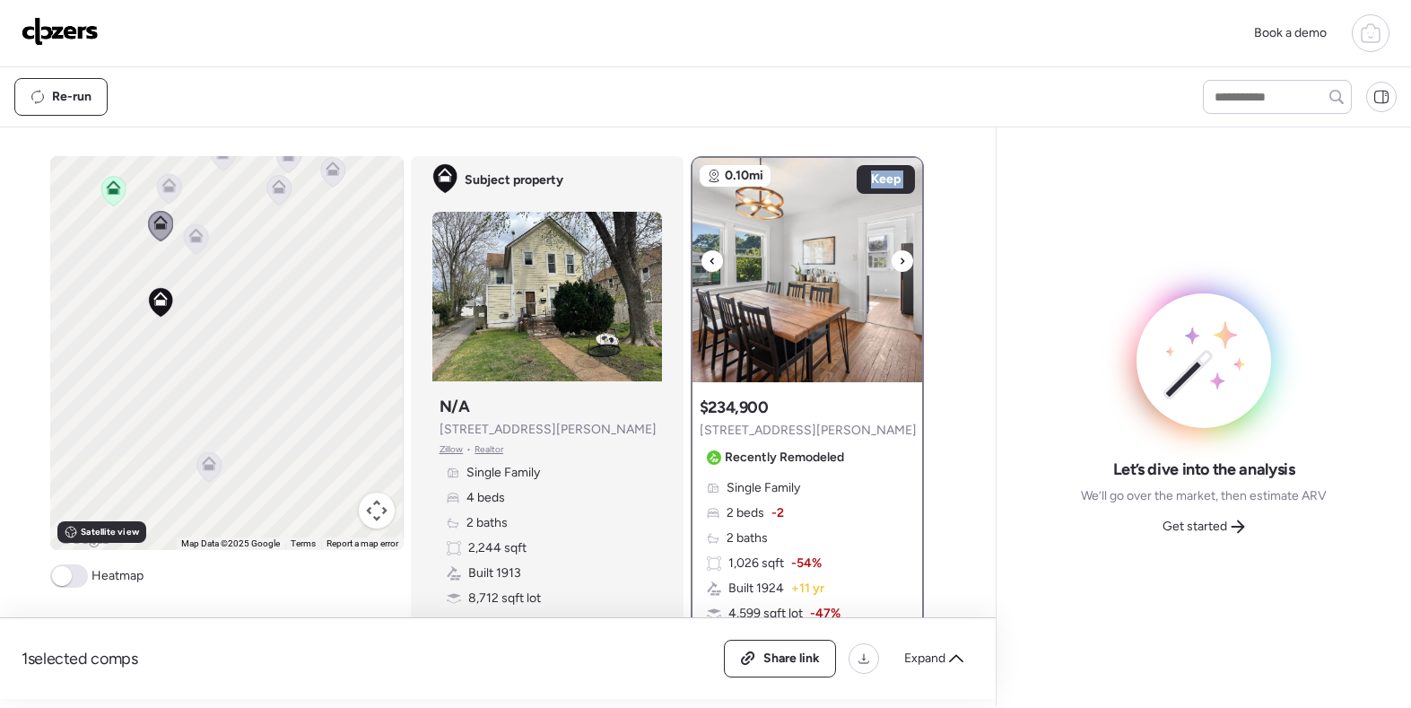
click at [901, 259] on icon at bounding box center [902, 261] width 7 height 22
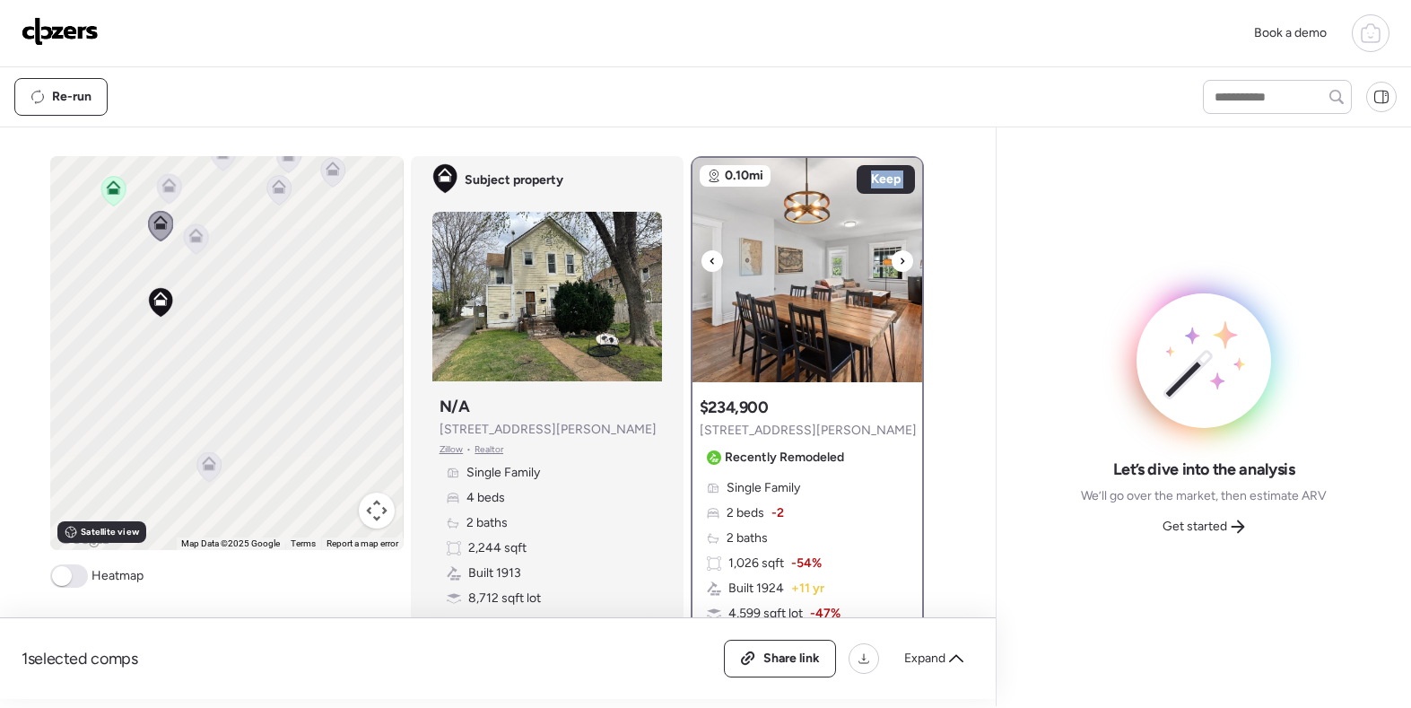
click at [901, 259] on icon at bounding box center [902, 261] width 7 height 22
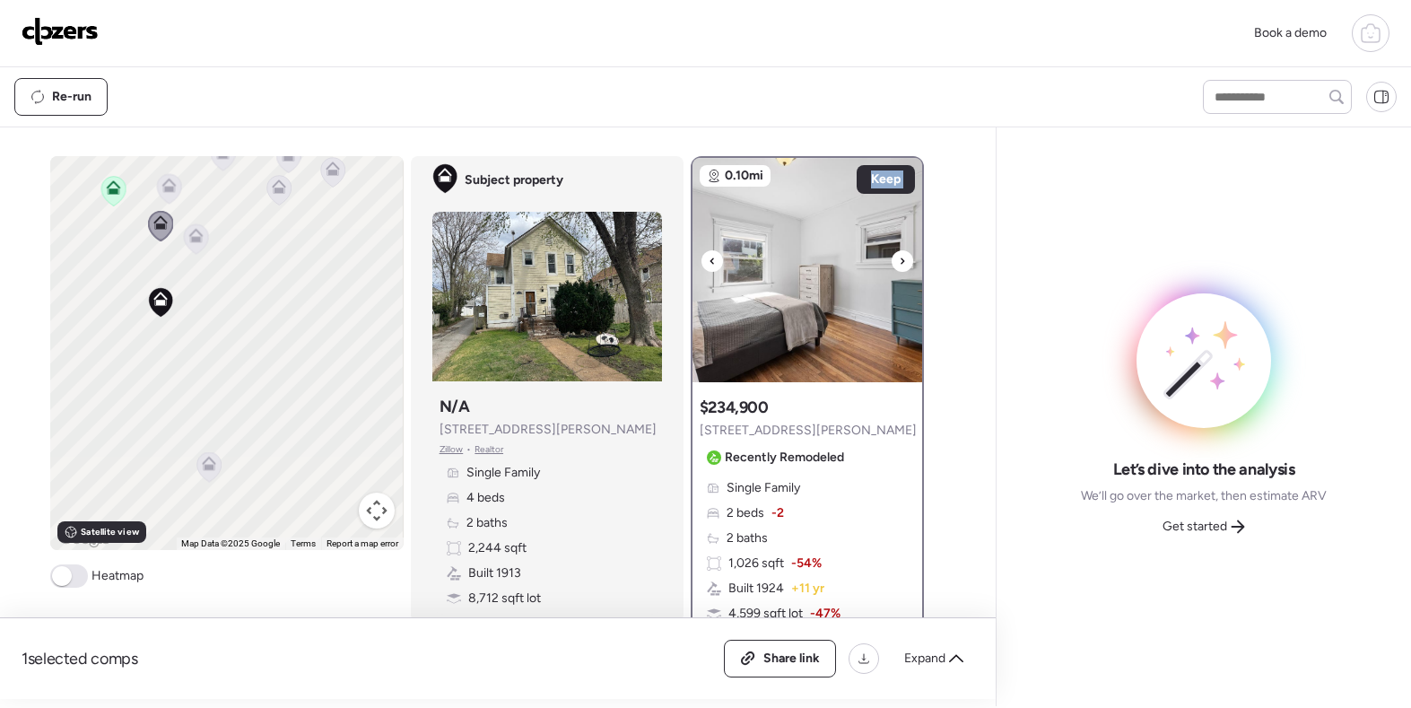
click at [901, 259] on icon at bounding box center [902, 261] width 7 height 22
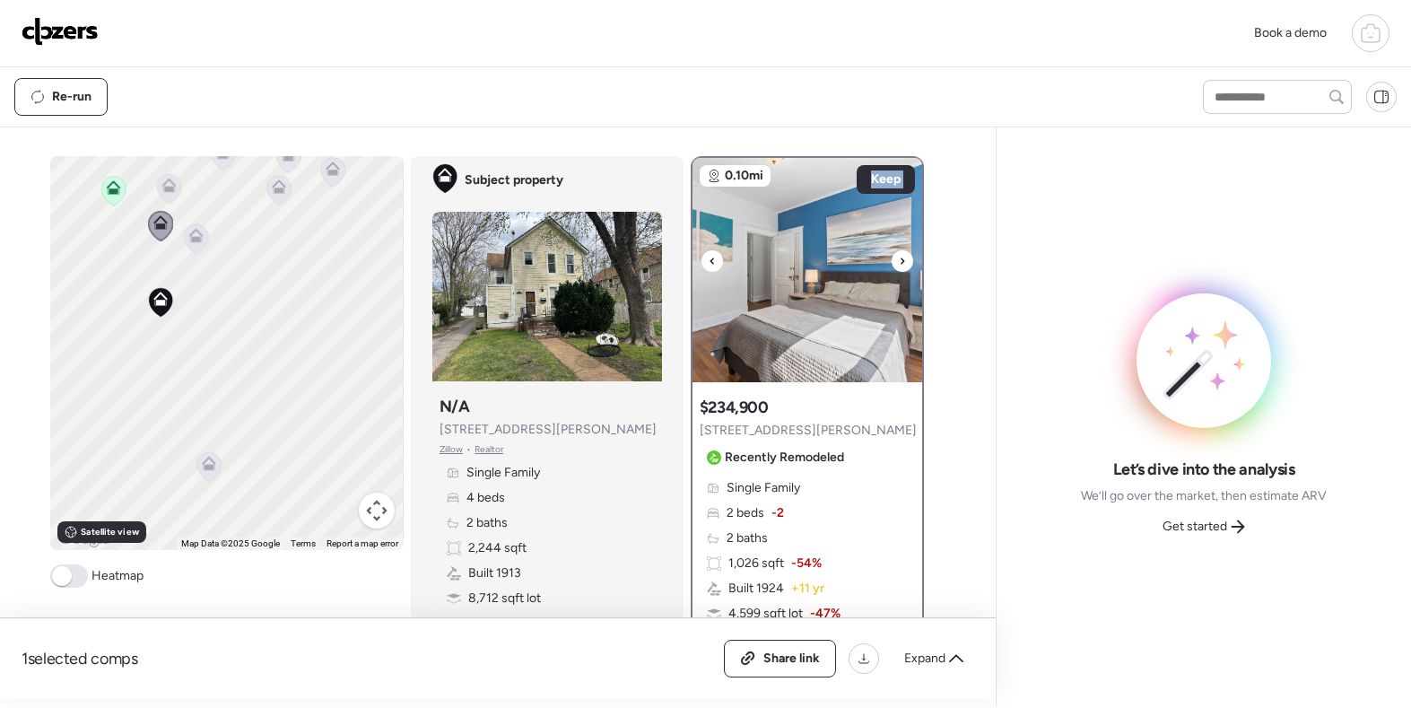
click at [901, 259] on icon at bounding box center [902, 261] width 7 height 22
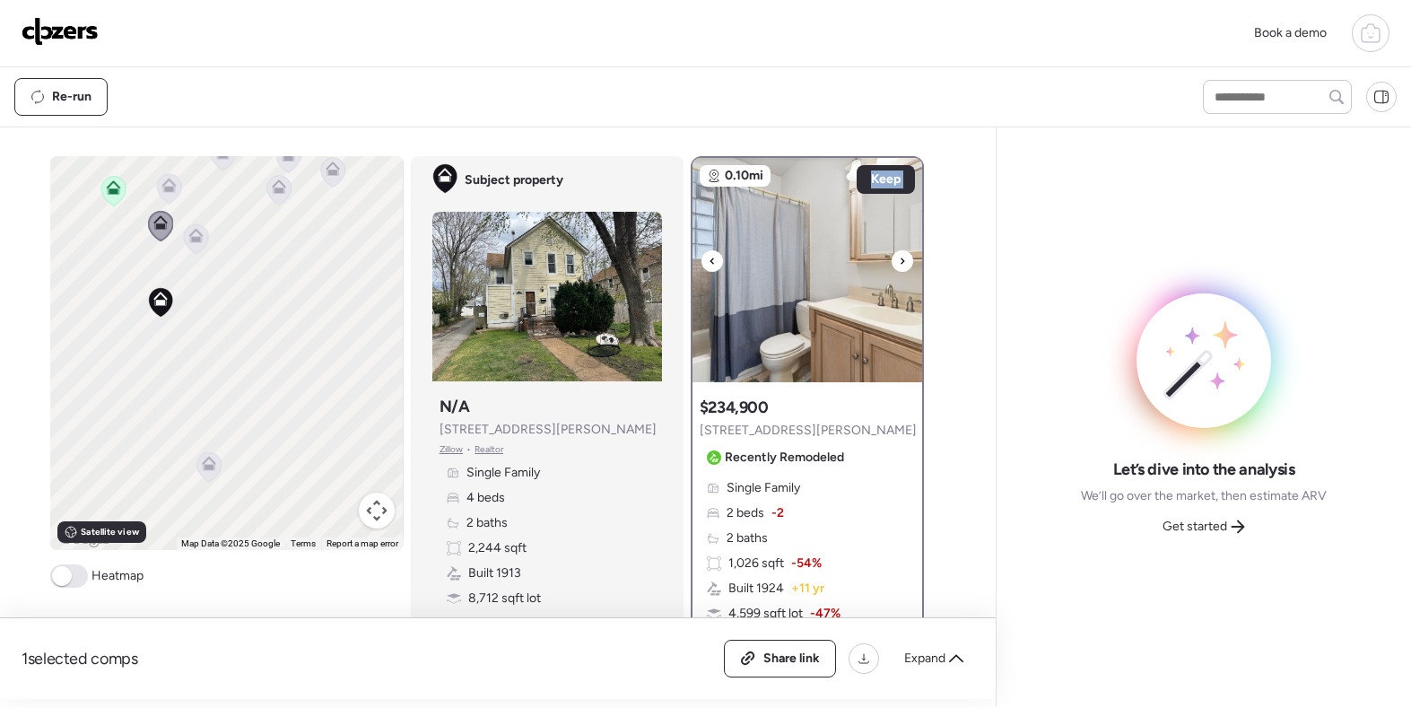
click at [901, 259] on icon at bounding box center [902, 261] width 7 height 22
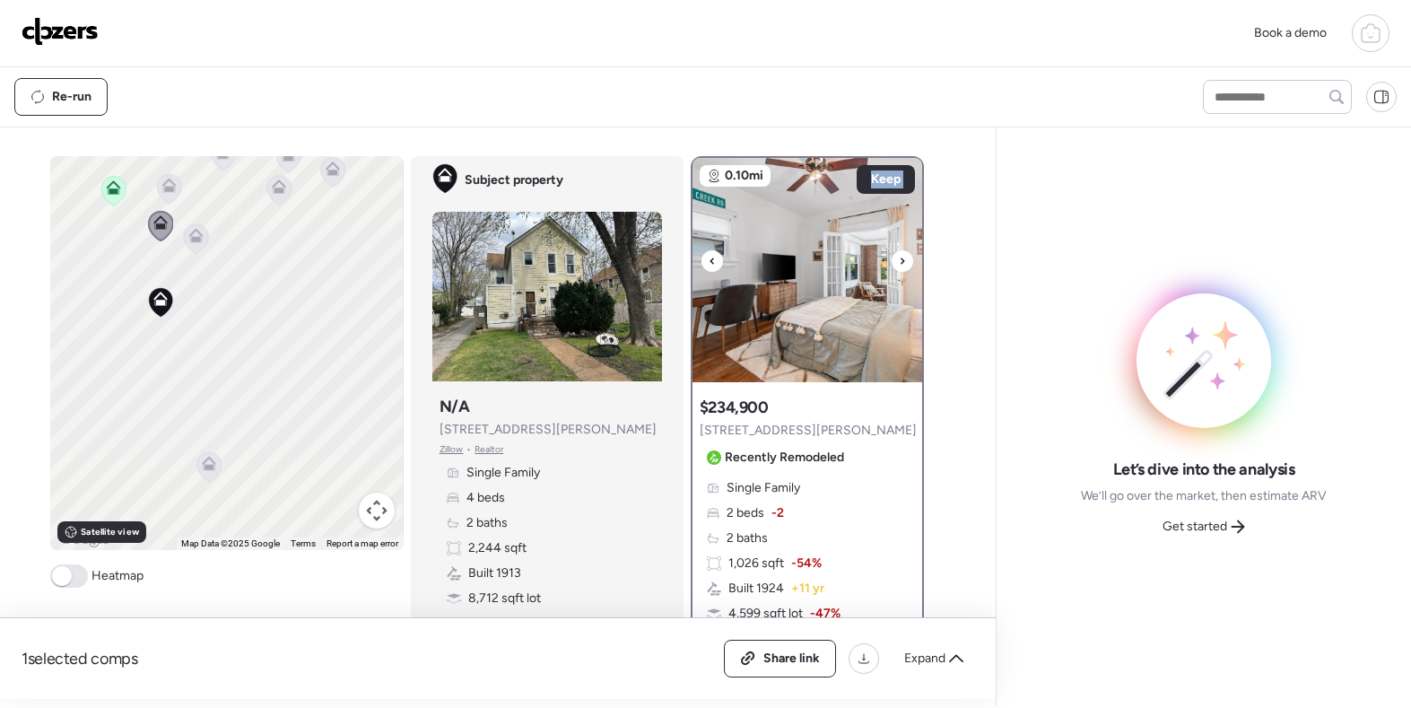
click at [901, 259] on icon at bounding box center [902, 261] width 7 height 22
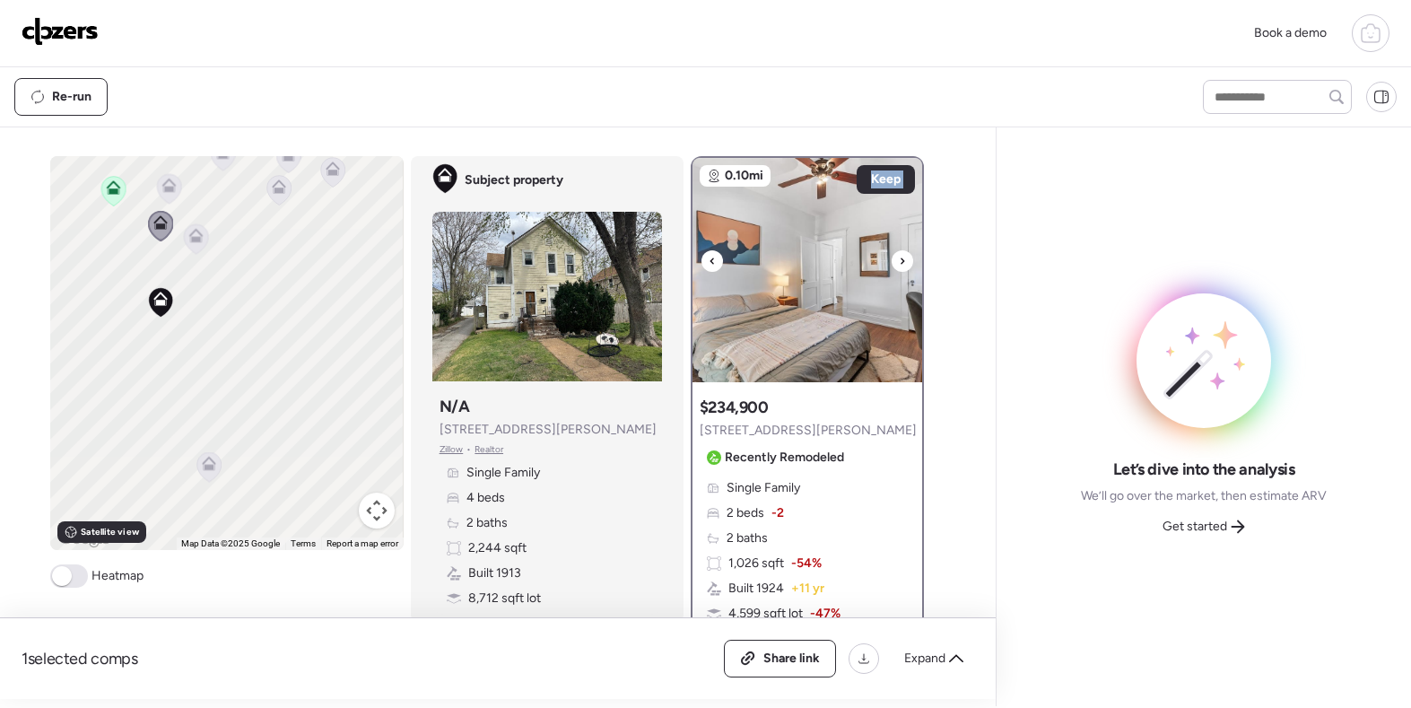
click at [901, 259] on icon at bounding box center [902, 261] width 7 height 22
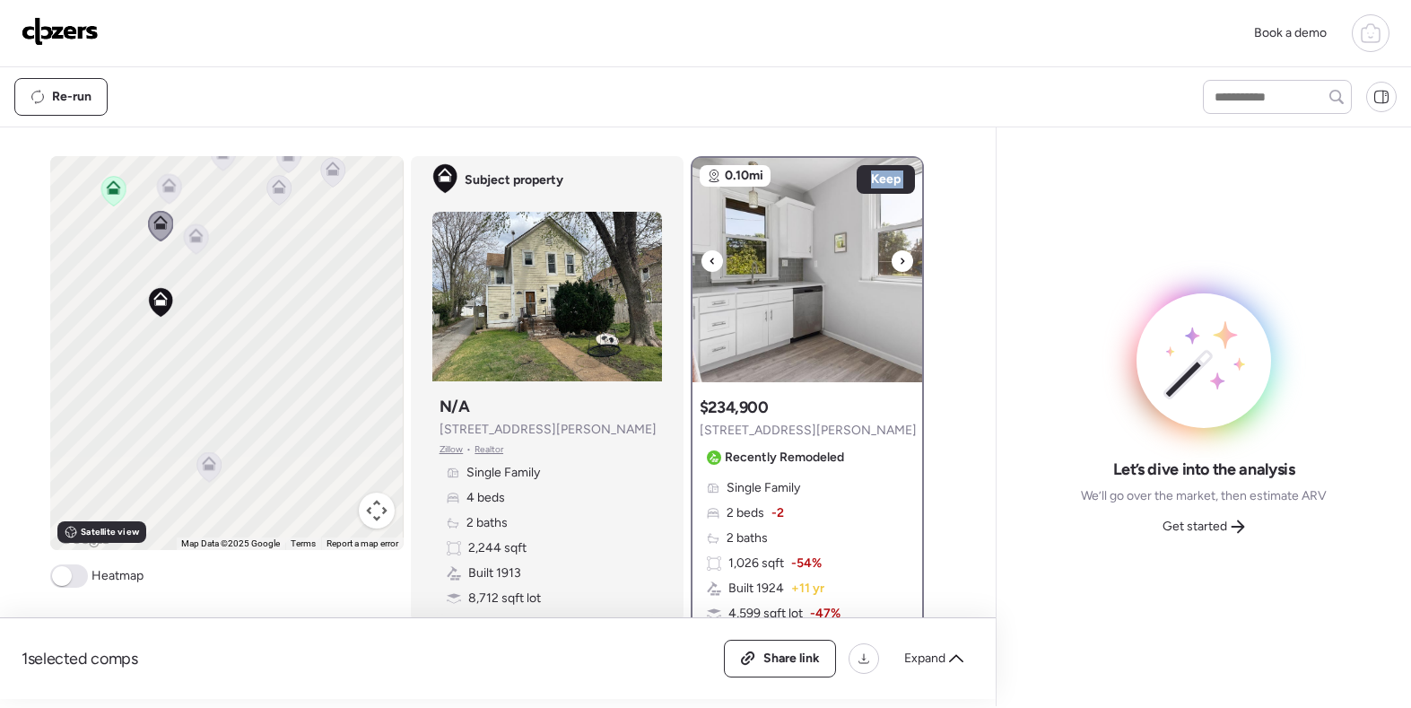
click at [901, 259] on icon at bounding box center [902, 261] width 7 height 22
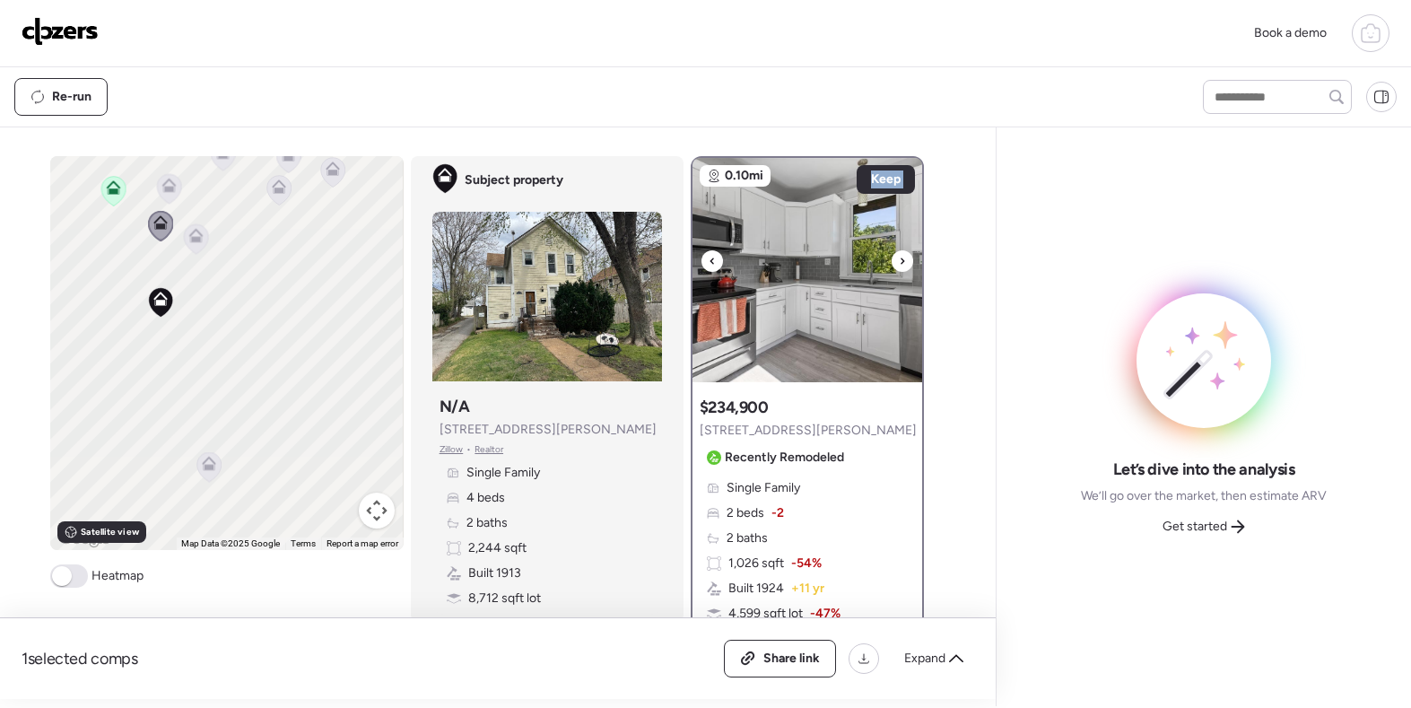
click at [901, 259] on icon at bounding box center [902, 261] width 7 height 22
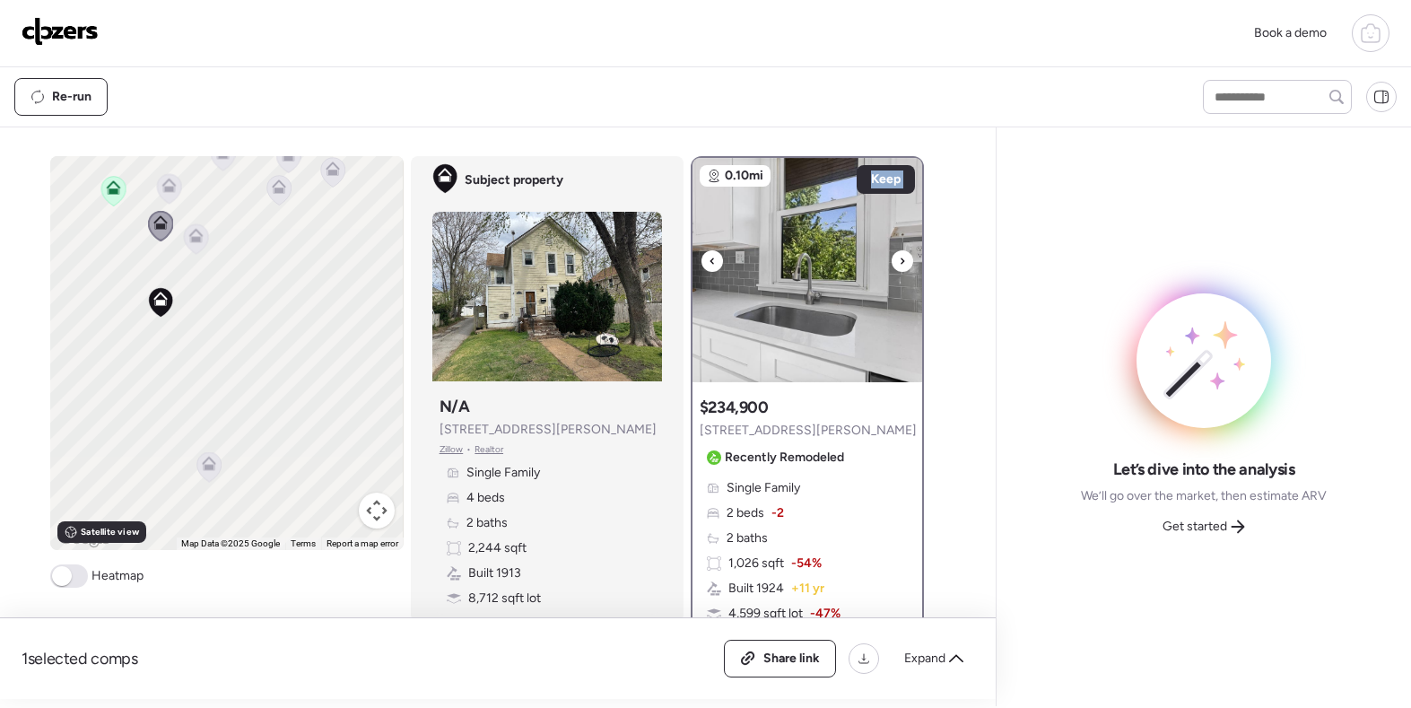
click at [901, 259] on icon at bounding box center [902, 261] width 7 height 22
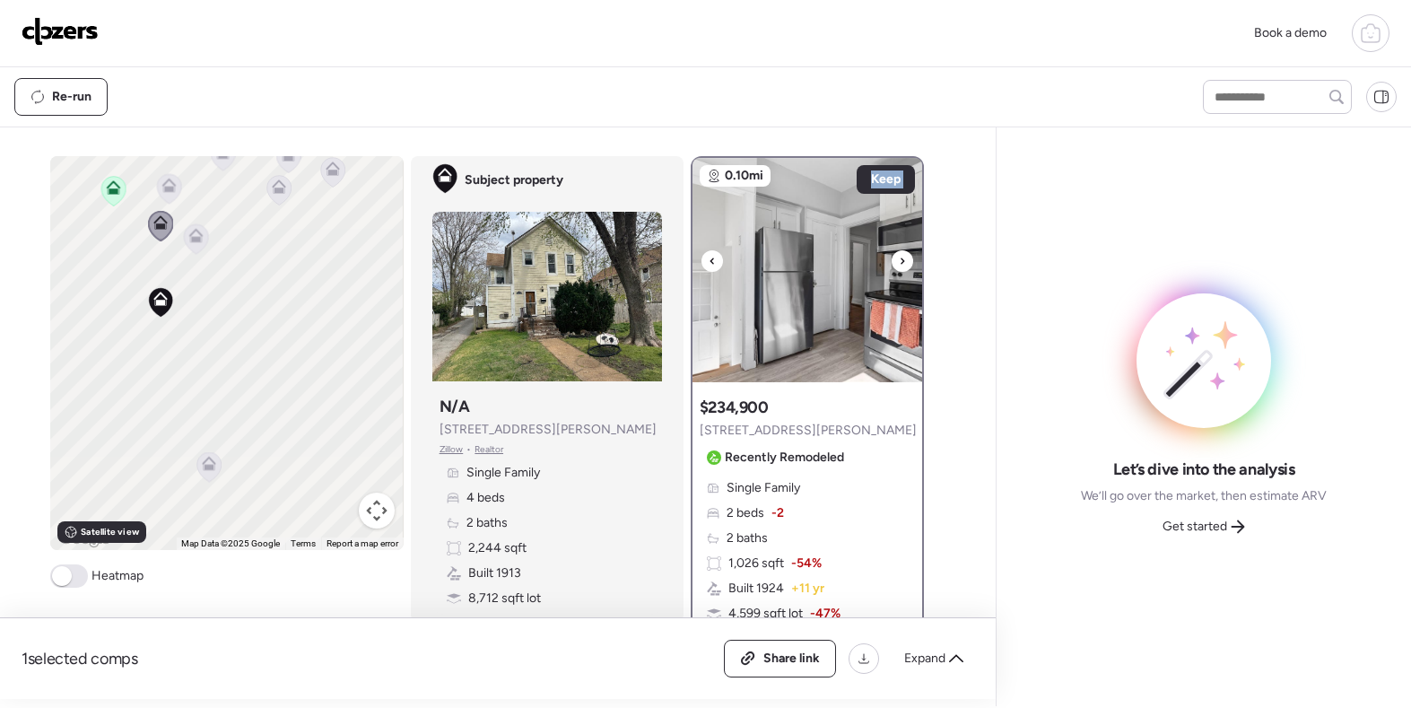
click at [901, 259] on icon at bounding box center [902, 261] width 7 height 22
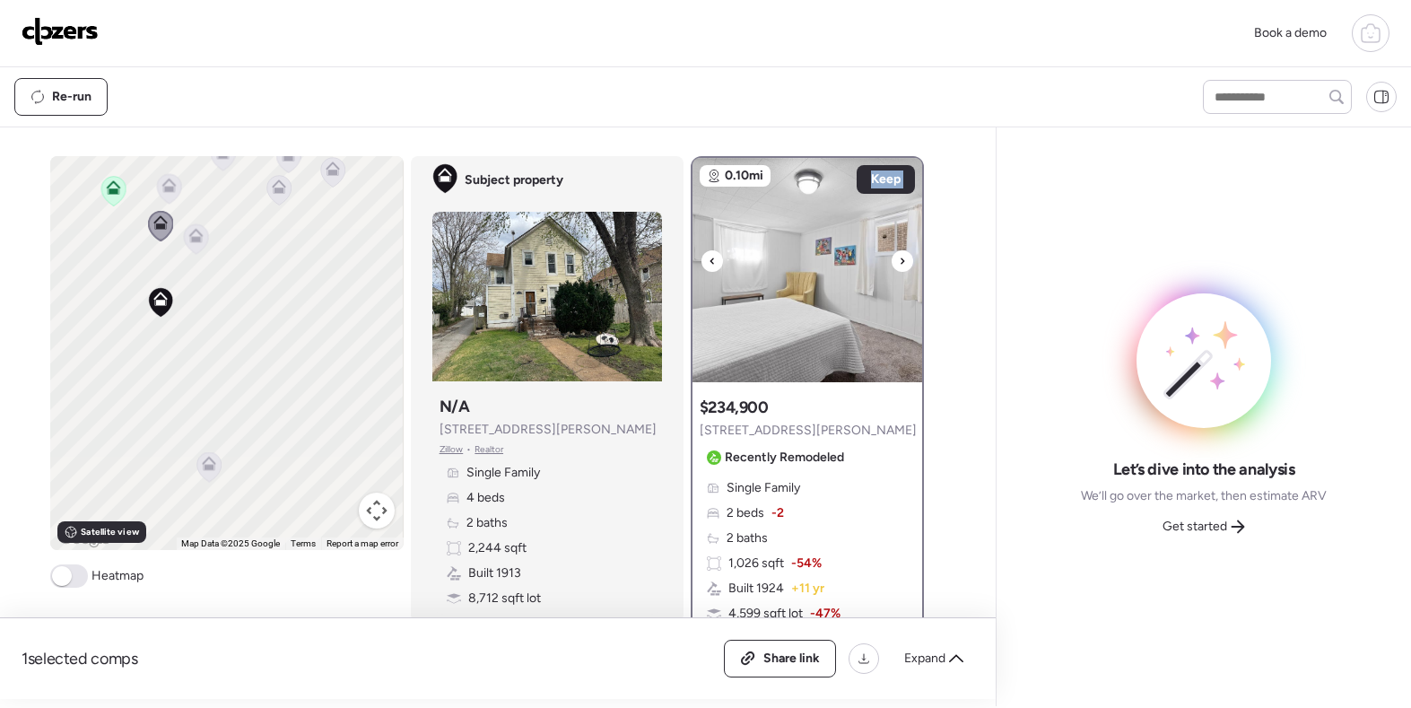
click at [901, 259] on icon at bounding box center [902, 261] width 7 height 22
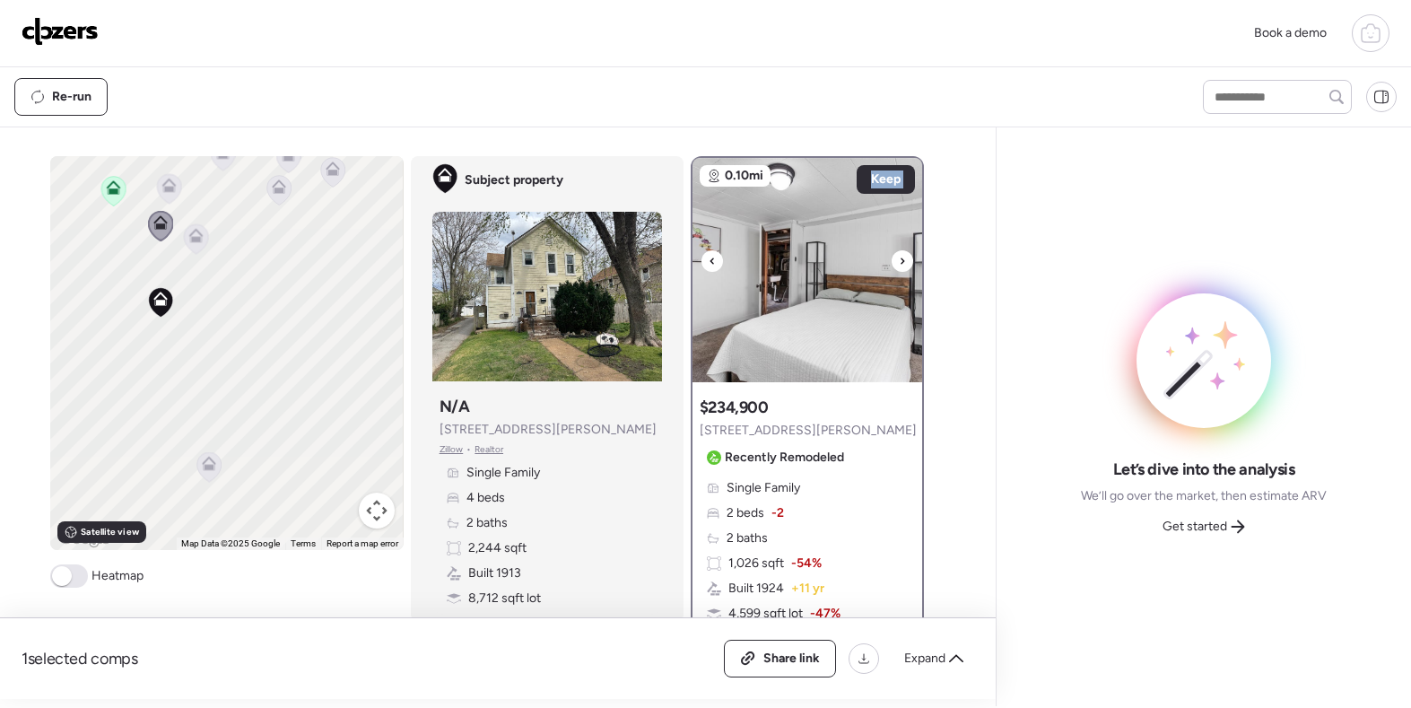
click at [901, 259] on icon at bounding box center [902, 261] width 7 height 22
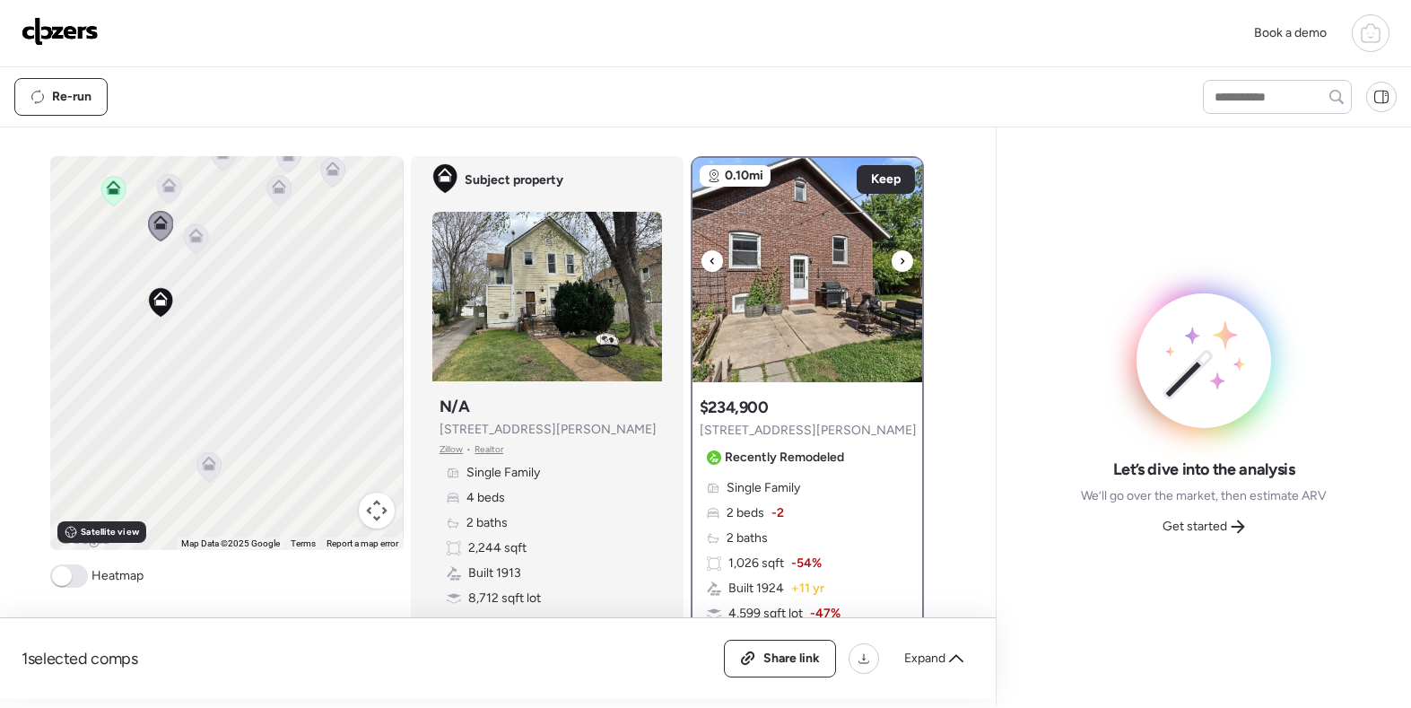
click at [905, 265] on icon at bounding box center [902, 261] width 7 height 22
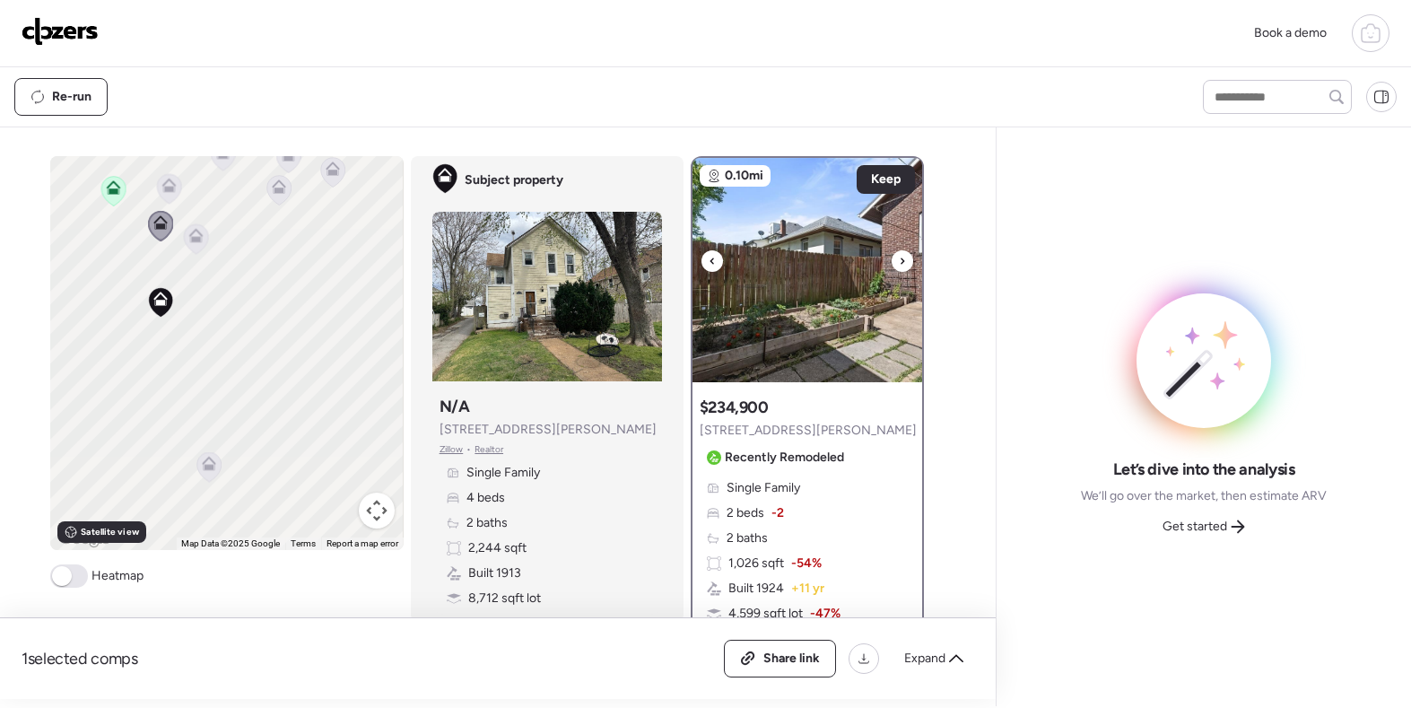
click at [905, 265] on icon at bounding box center [902, 261] width 7 height 22
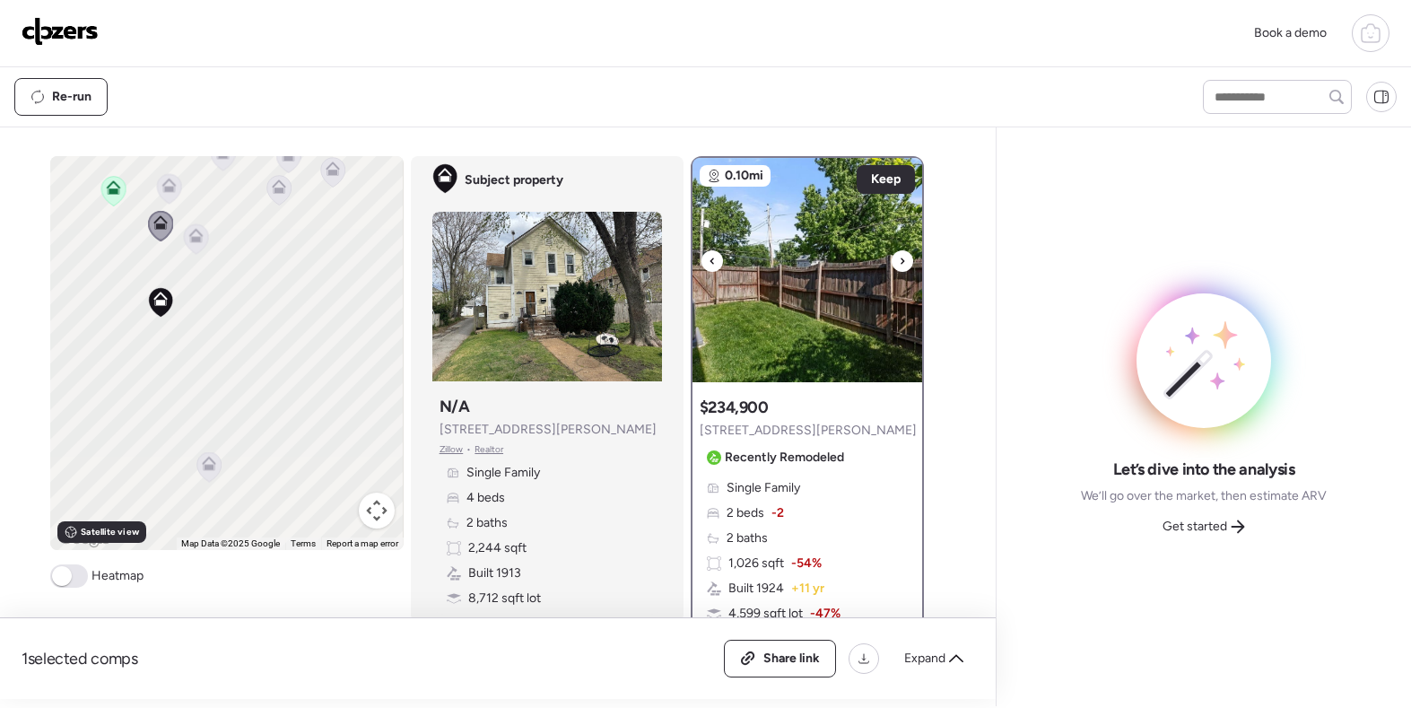
click at [905, 265] on icon at bounding box center [902, 261] width 7 height 22
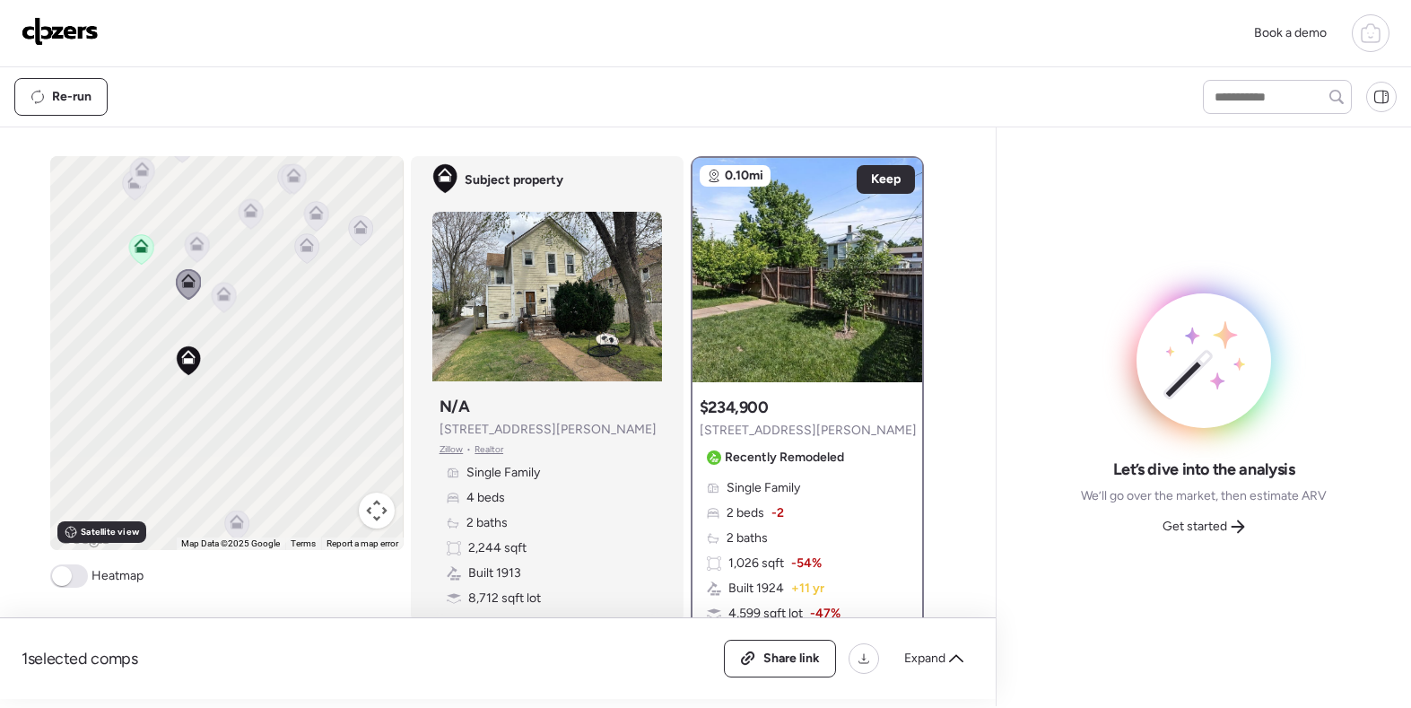
drag, startPoint x: 234, startPoint y: 302, endPoint x: 263, endPoint y: 364, distance: 68.2
click at [263, 364] on div "To activate drag with keyboard, press Alt + Enter. Once in keyboard drag state,…" at bounding box center [226, 353] width 353 height 394
click at [200, 242] on icon at bounding box center [197, 240] width 12 height 5
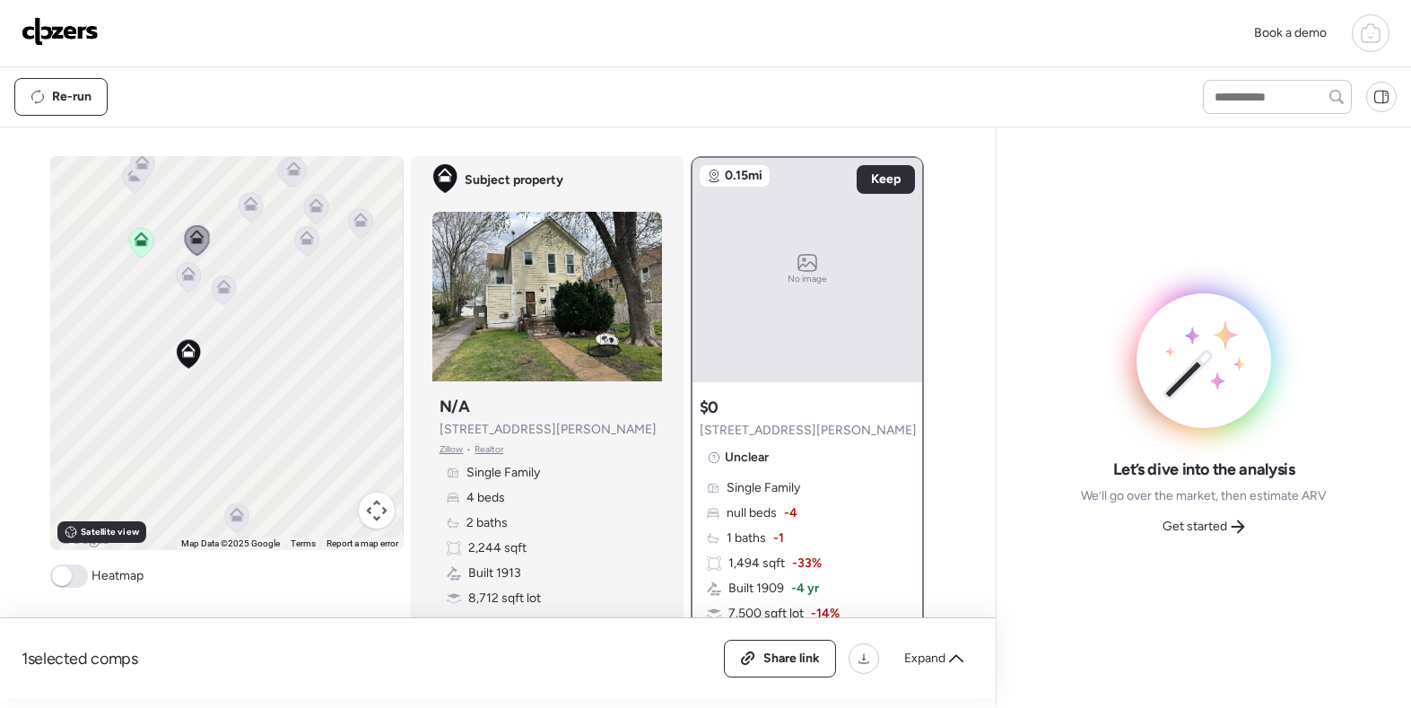
click at [300, 247] on icon at bounding box center [307, 241] width 24 height 30
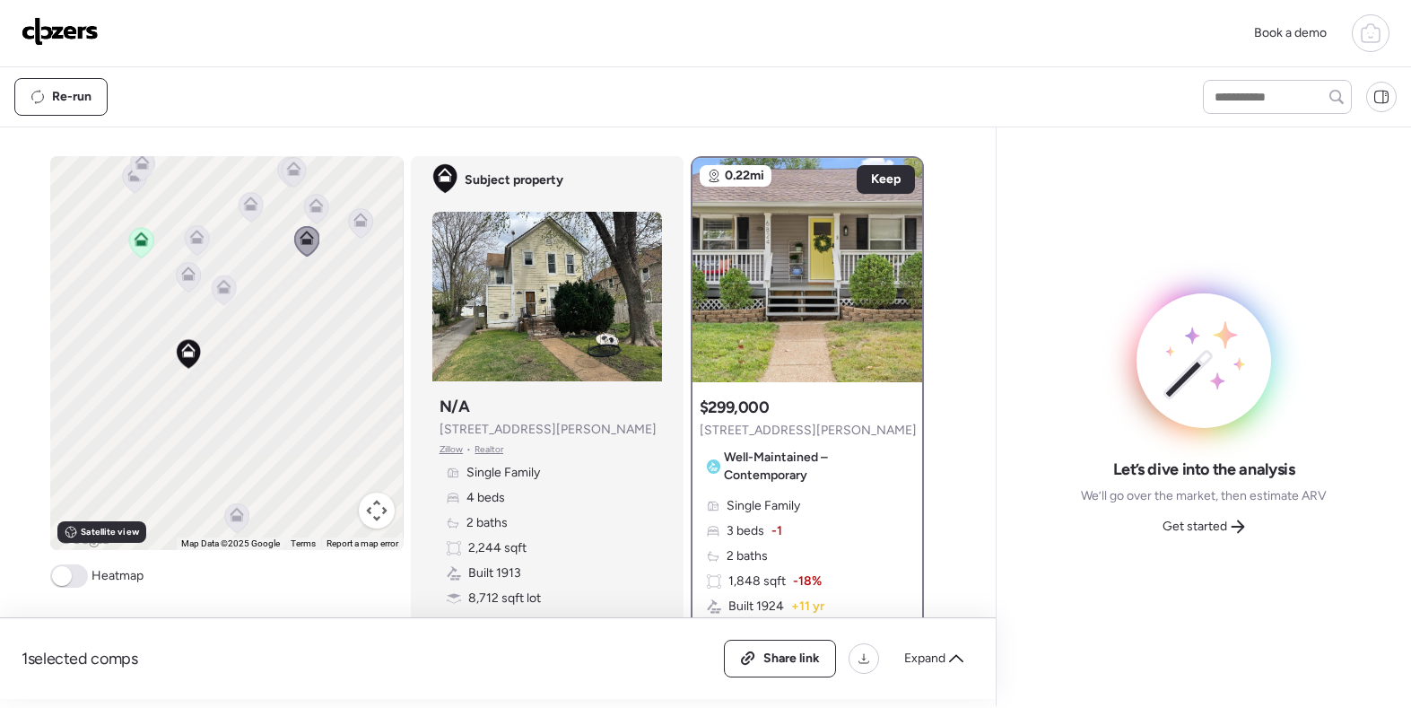
click at [263, 213] on div "To activate drag with keyboard, press Alt + Enter. Once in keyboard drag state,…" at bounding box center [226, 353] width 353 height 394
click at [256, 210] on icon at bounding box center [251, 203] width 14 height 14
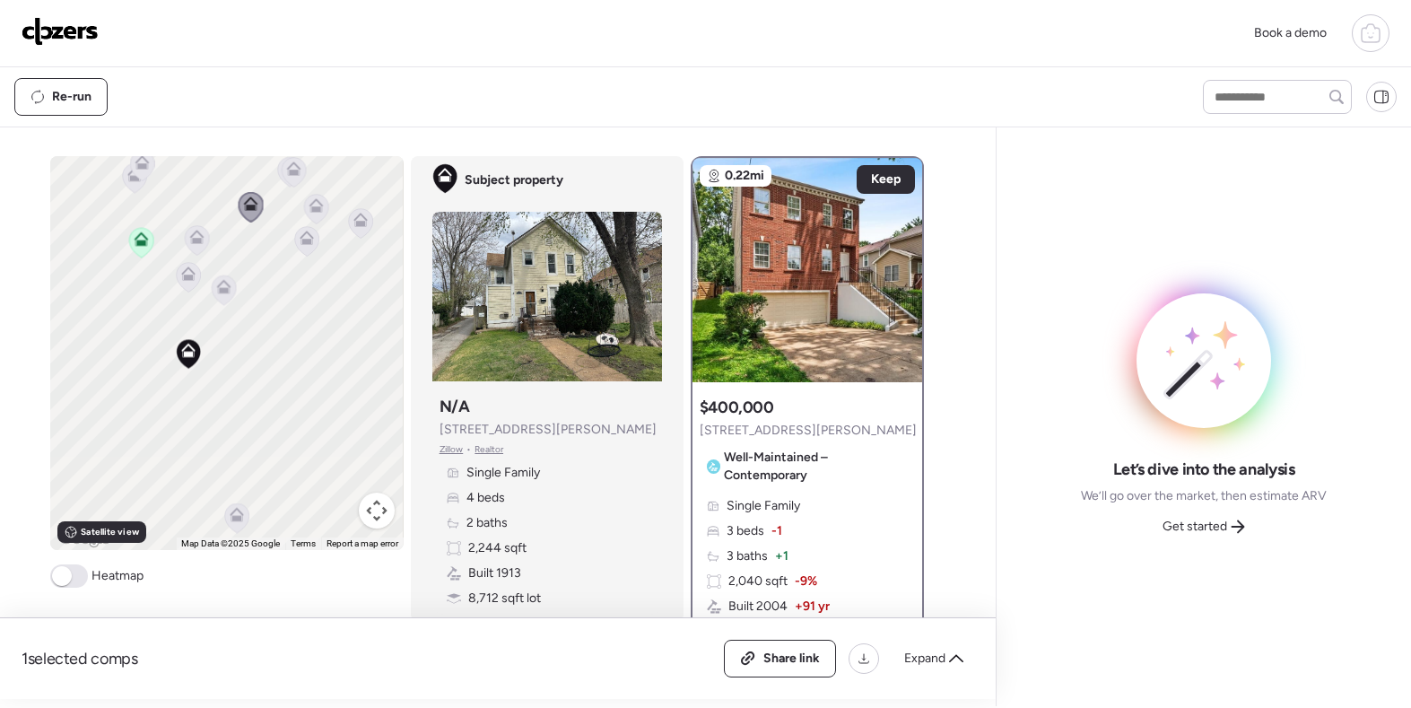
click at [247, 201] on icon at bounding box center [250, 200] width 13 height 8
click at [296, 174] on icon at bounding box center [294, 172] width 12 height 5
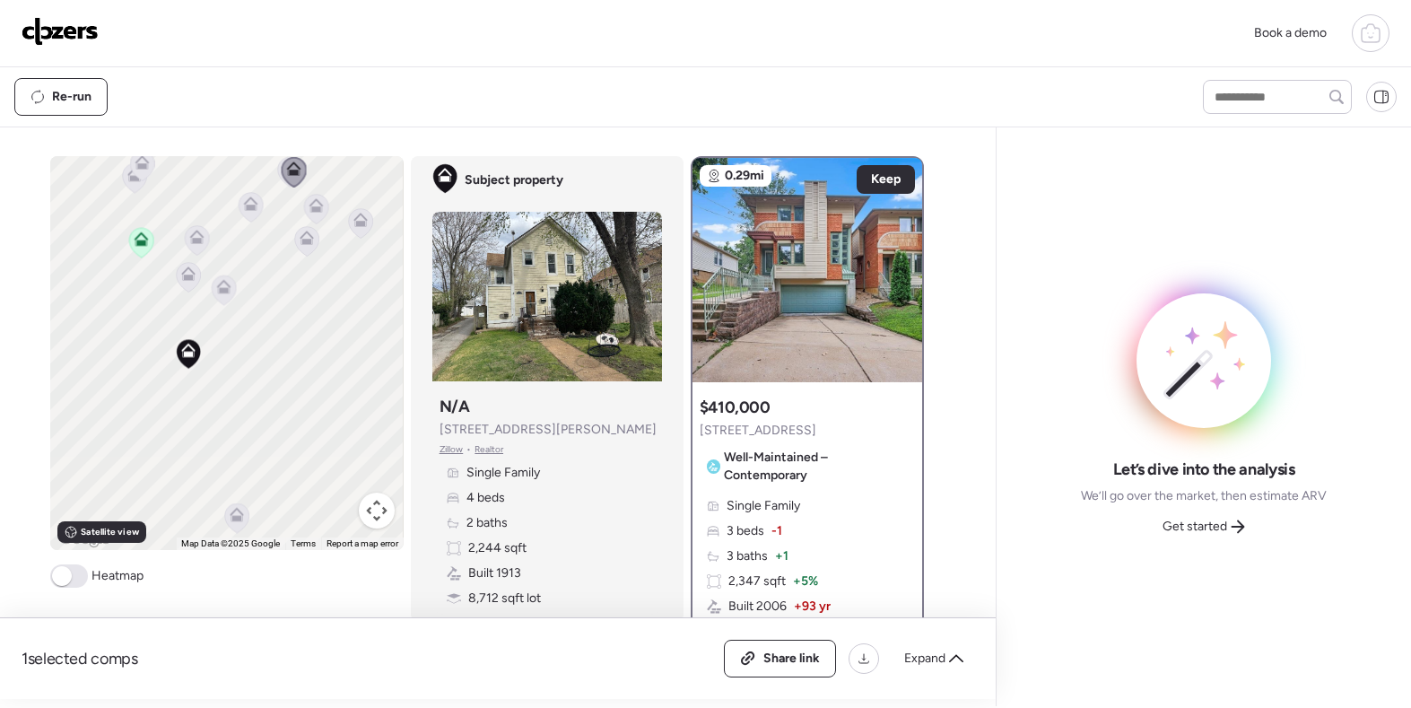
click at [198, 247] on icon at bounding box center [197, 240] width 24 height 30
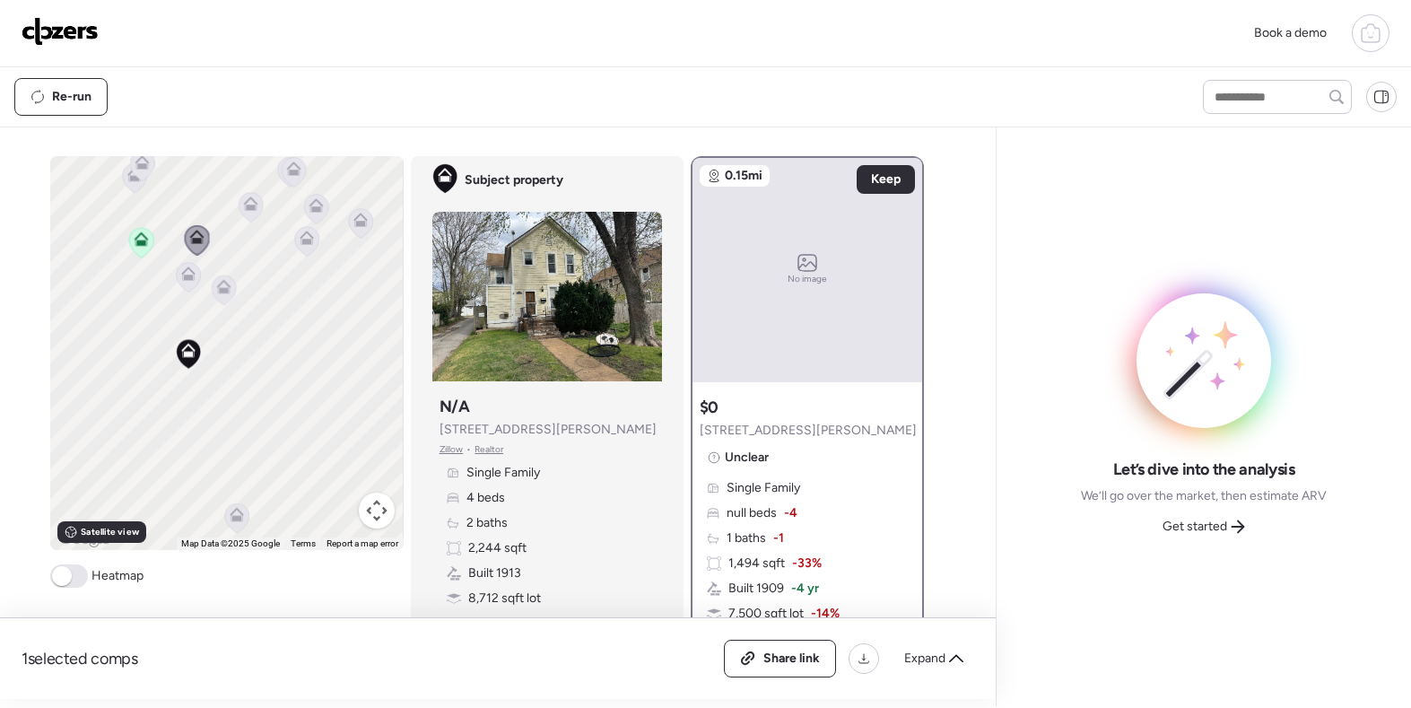
click at [189, 274] on icon at bounding box center [188, 273] width 14 height 14
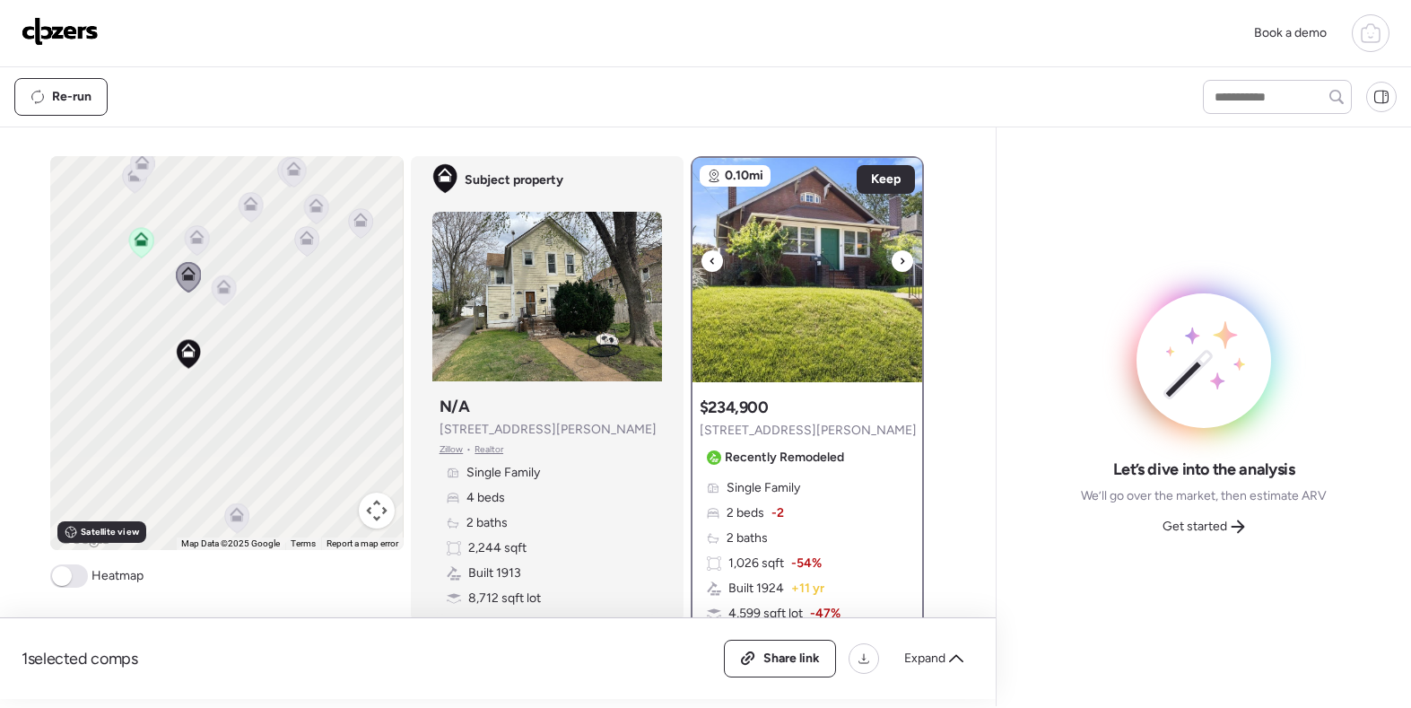
click at [906, 258] on div at bounding box center [903, 261] width 22 height 22
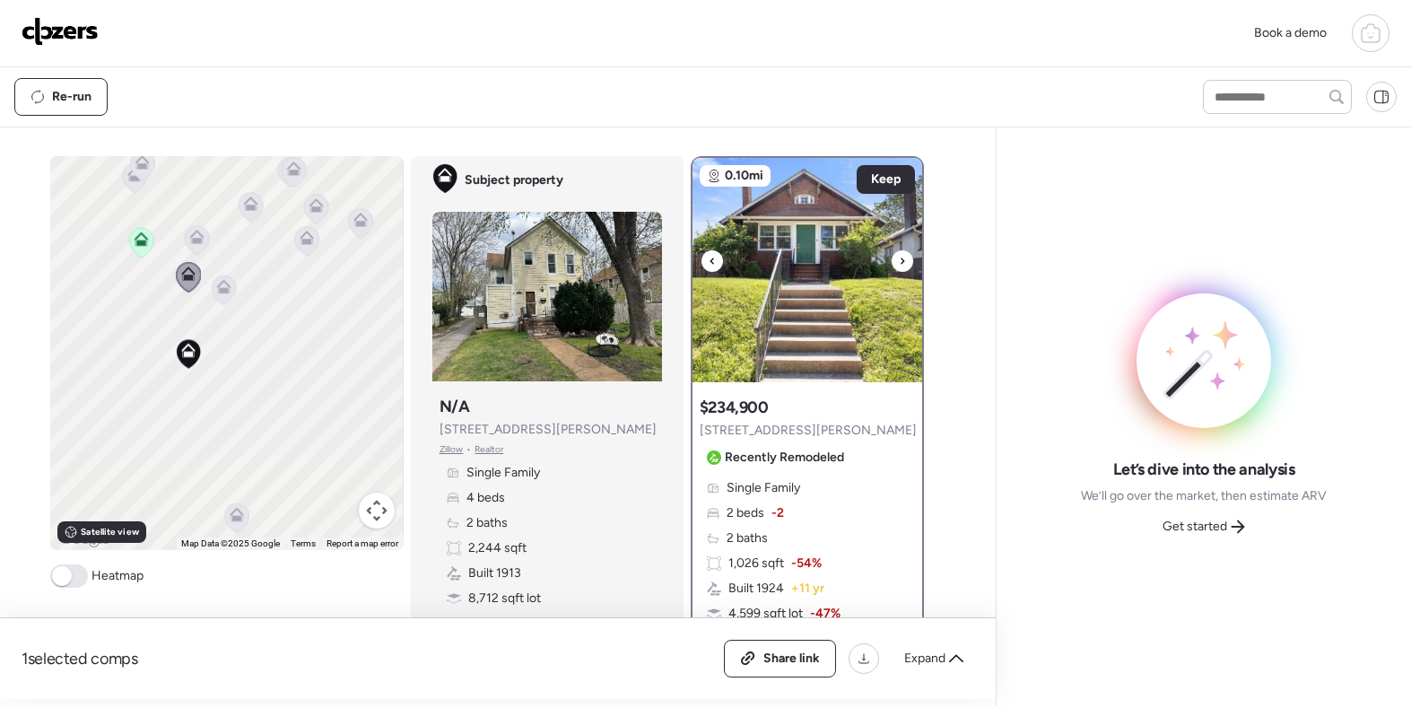
click at [906, 258] on div at bounding box center [903, 261] width 22 height 22
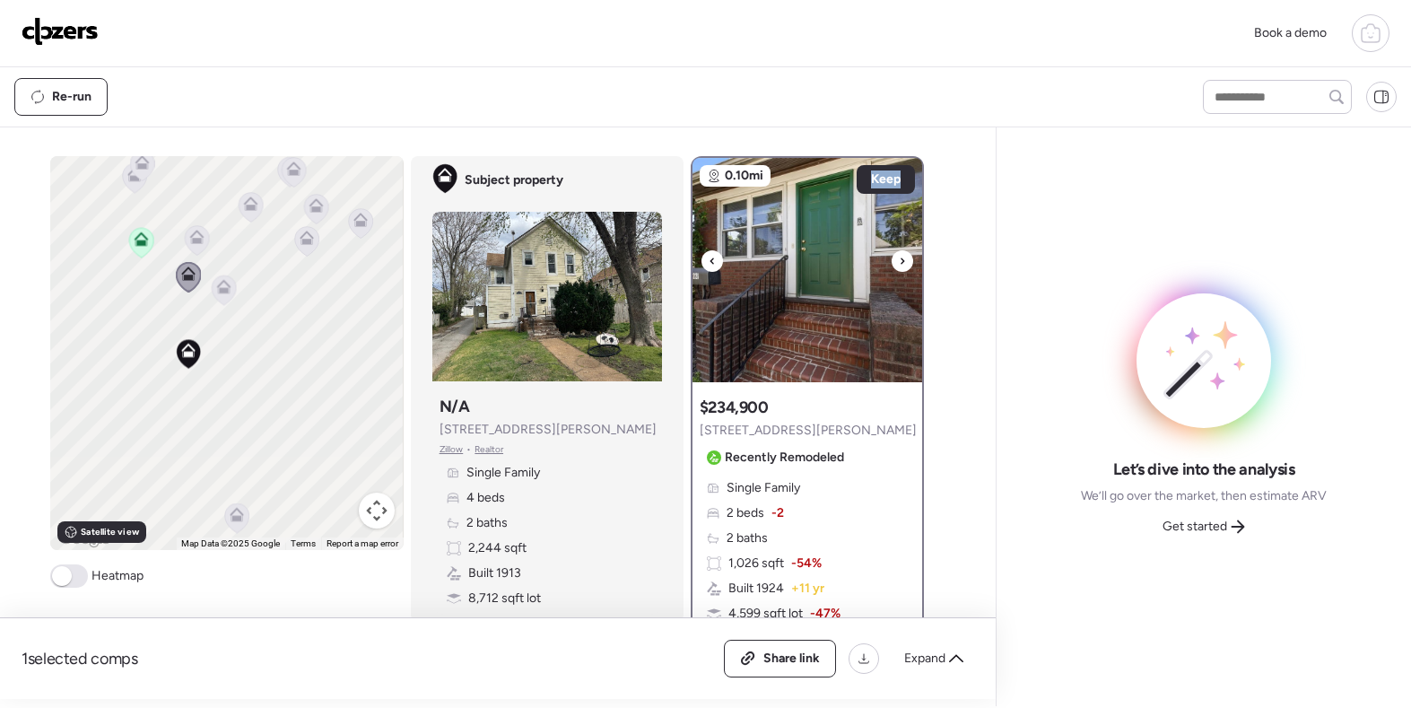
click at [906, 258] on div at bounding box center [903, 261] width 22 height 22
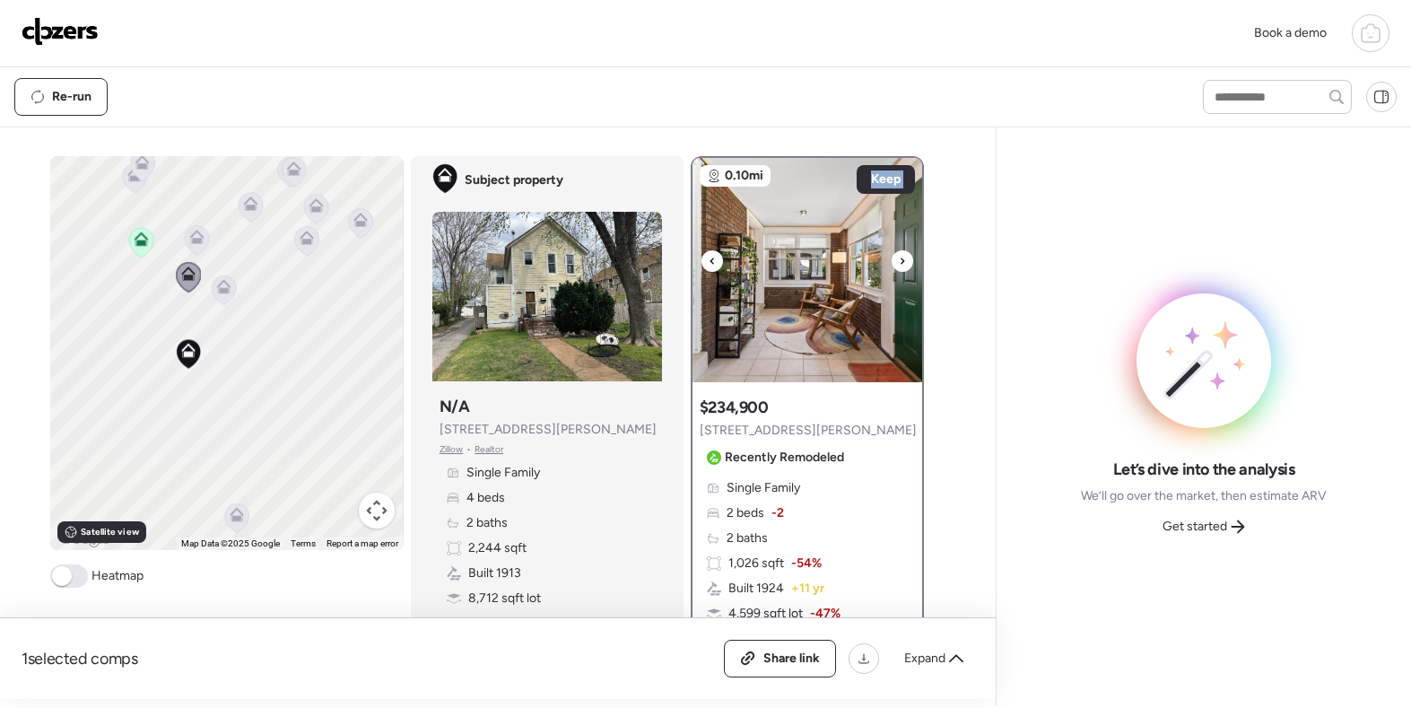
click at [906, 258] on div at bounding box center [903, 261] width 22 height 22
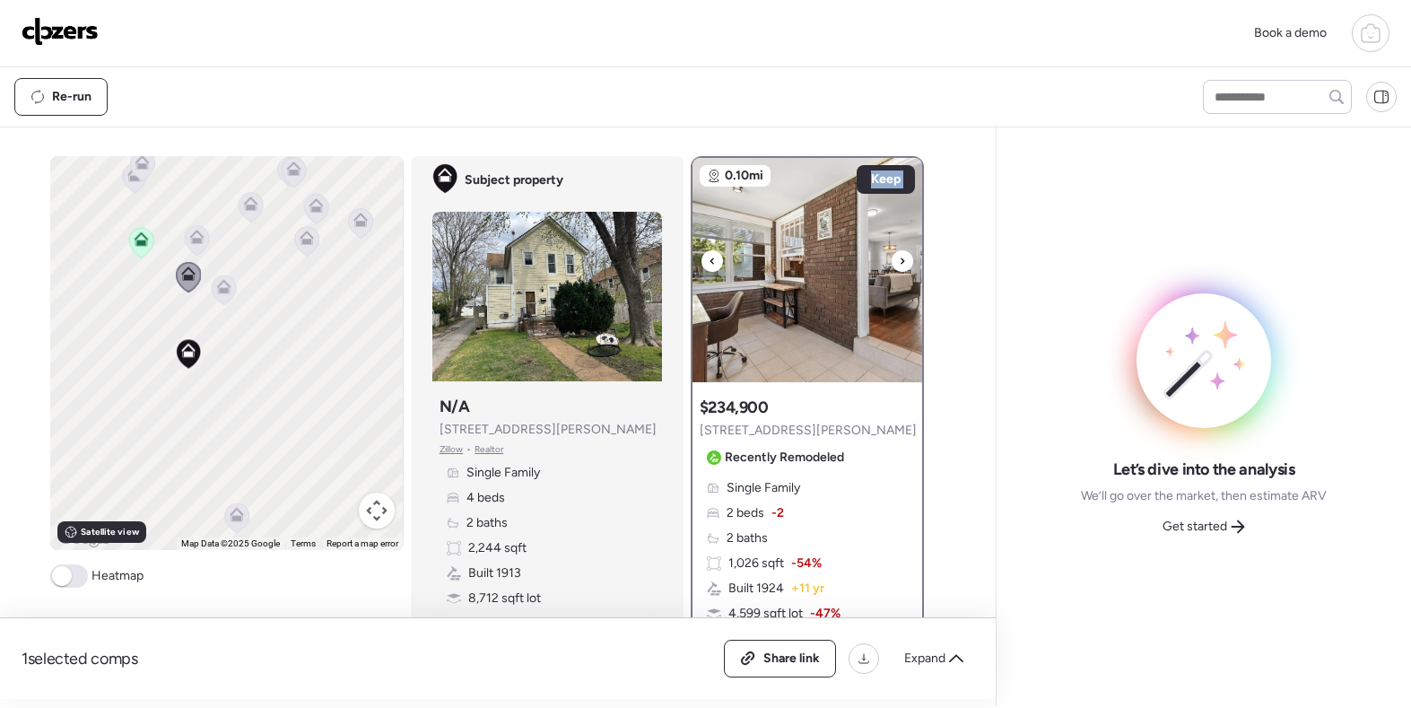
click at [906, 258] on div at bounding box center [903, 261] width 22 height 22
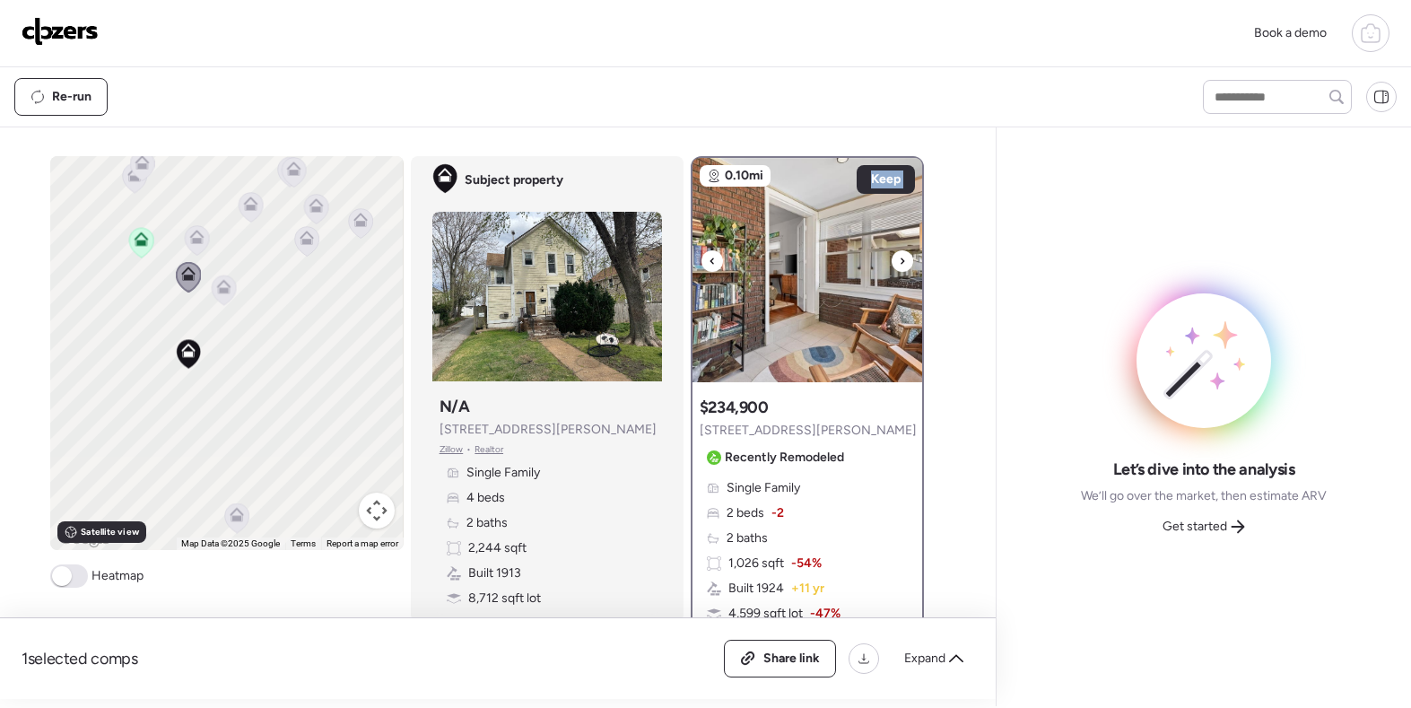
click at [906, 258] on div at bounding box center [903, 261] width 22 height 22
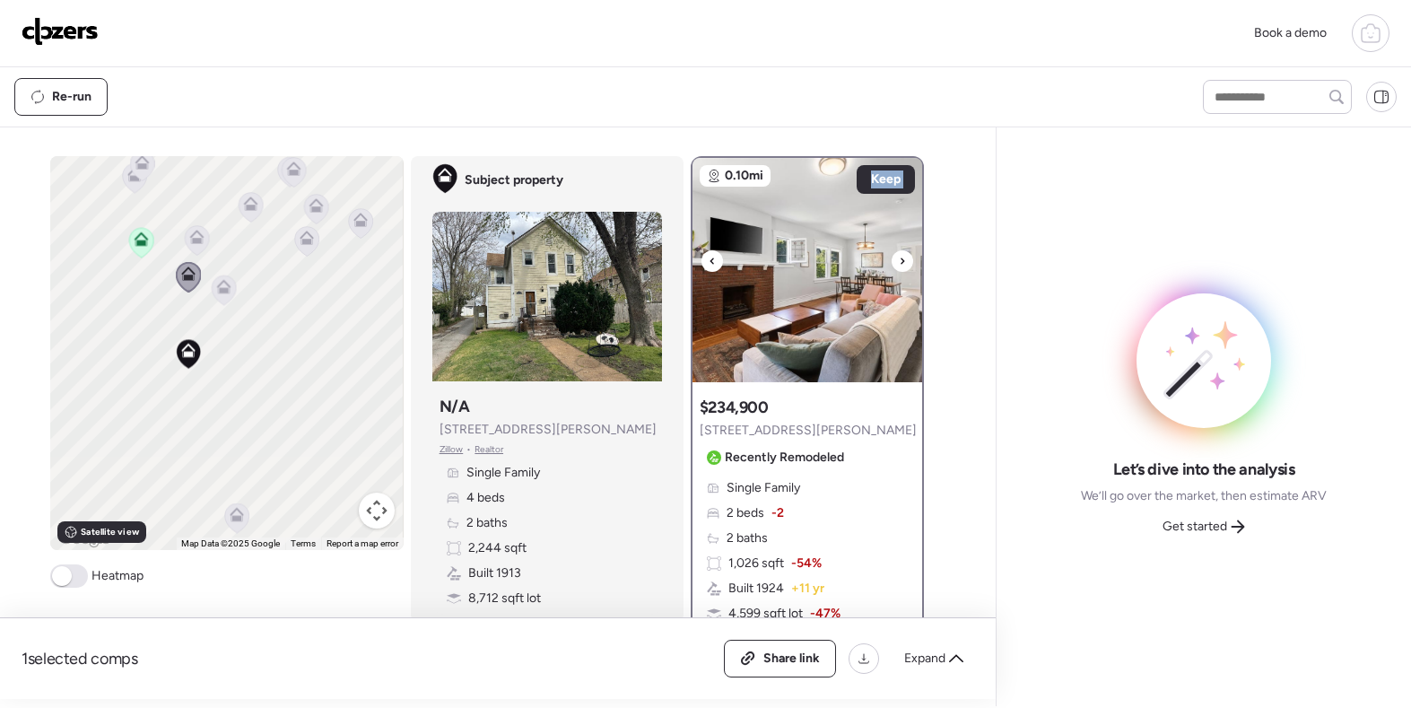
click at [906, 258] on div at bounding box center [903, 261] width 22 height 22
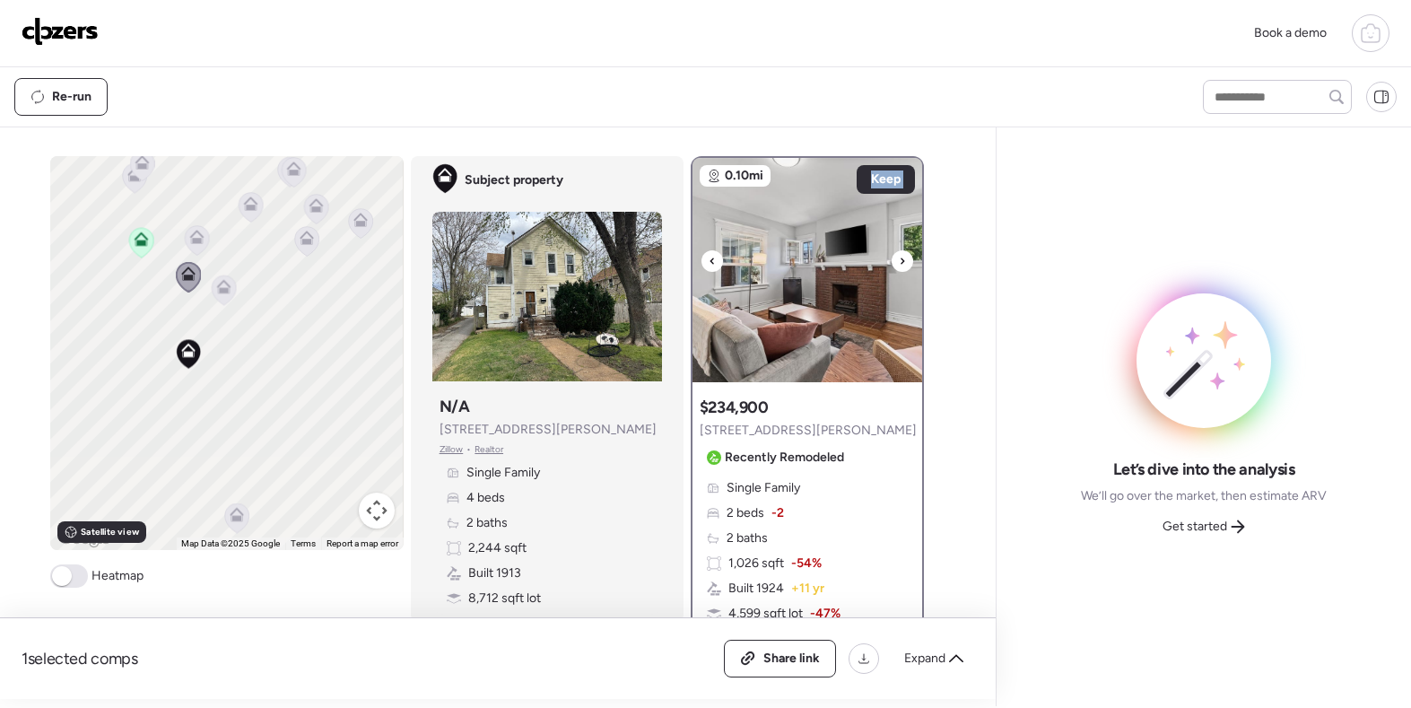
click at [906, 258] on div at bounding box center [903, 261] width 22 height 22
